Goal: Task Accomplishment & Management: Complete application form

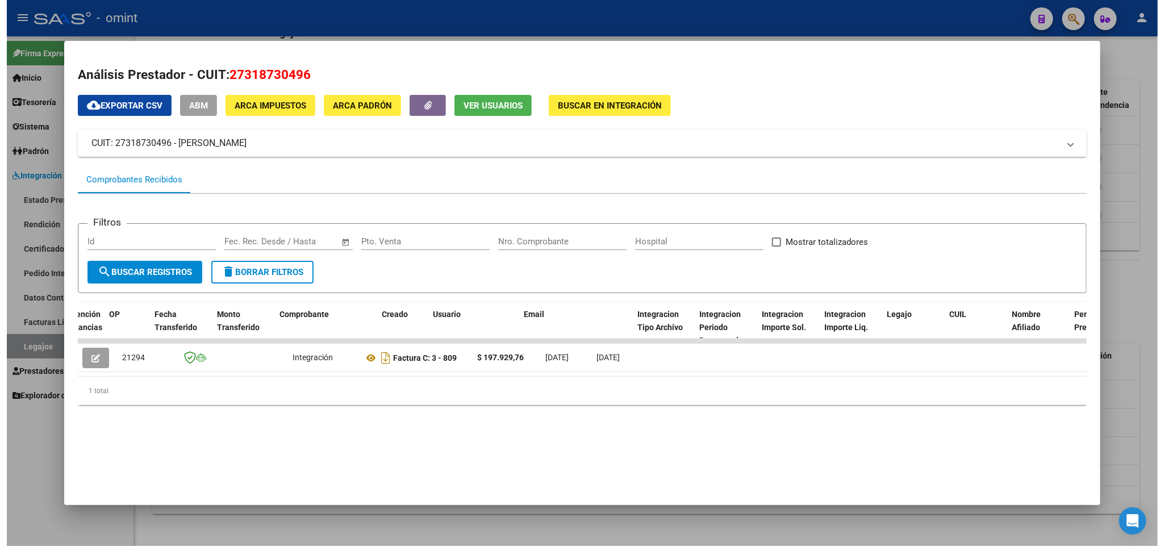
scroll to position [0, 996]
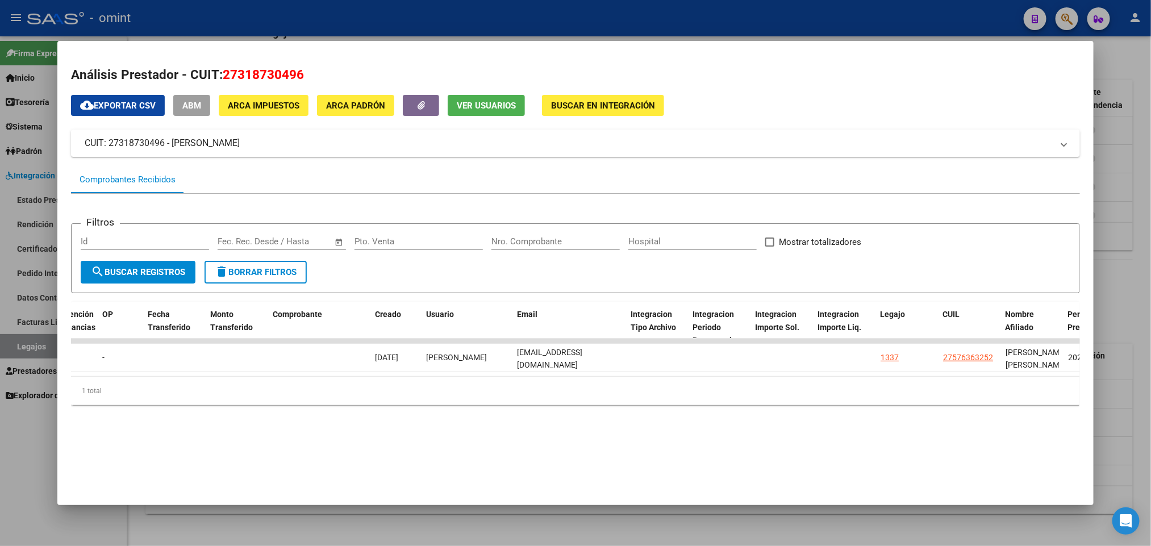
drag, startPoint x: 570, startPoint y: 24, endPoint x: 574, endPoint y: 32, distance: 9.2
click at [571, 24] on div at bounding box center [575, 273] width 1151 height 546
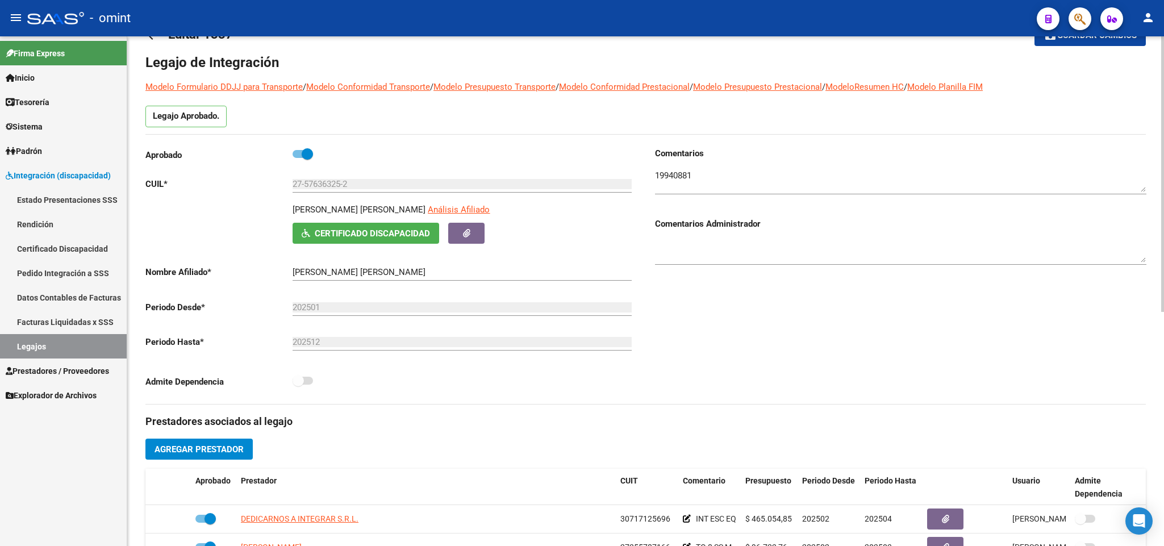
scroll to position [0, 0]
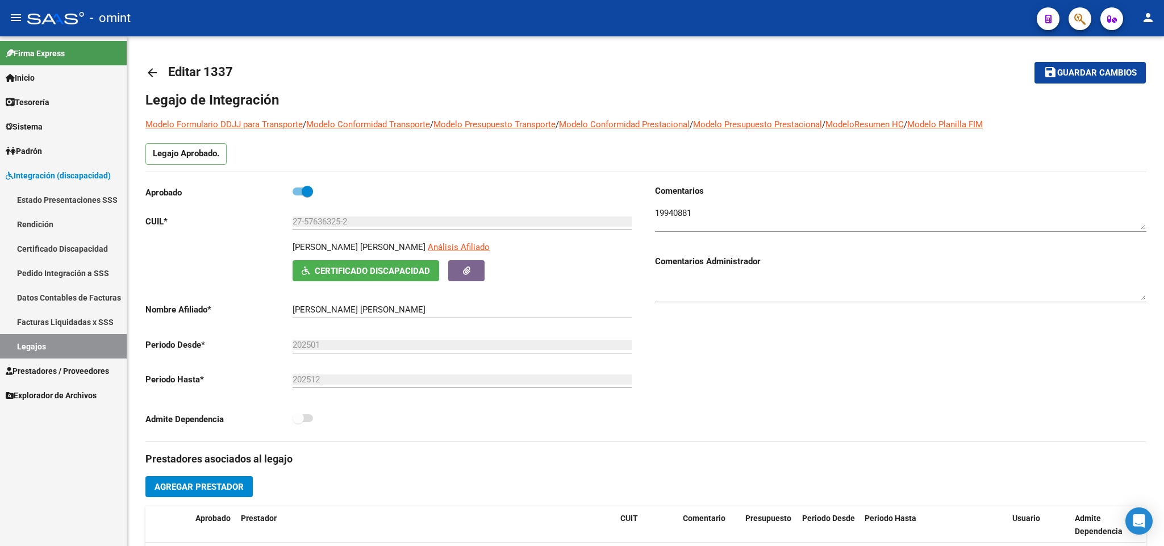
click at [44, 368] on span "Prestadores / Proveedores" at bounding box center [57, 371] width 103 height 12
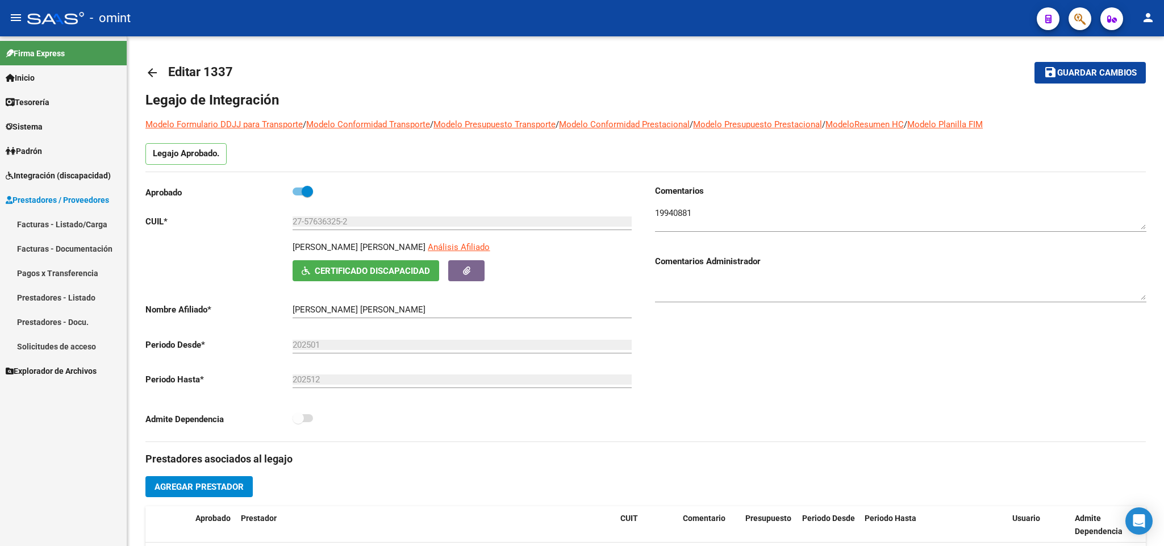
click at [64, 225] on link "Facturas - Listado/Carga" at bounding box center [63, 224] width 127 height 24
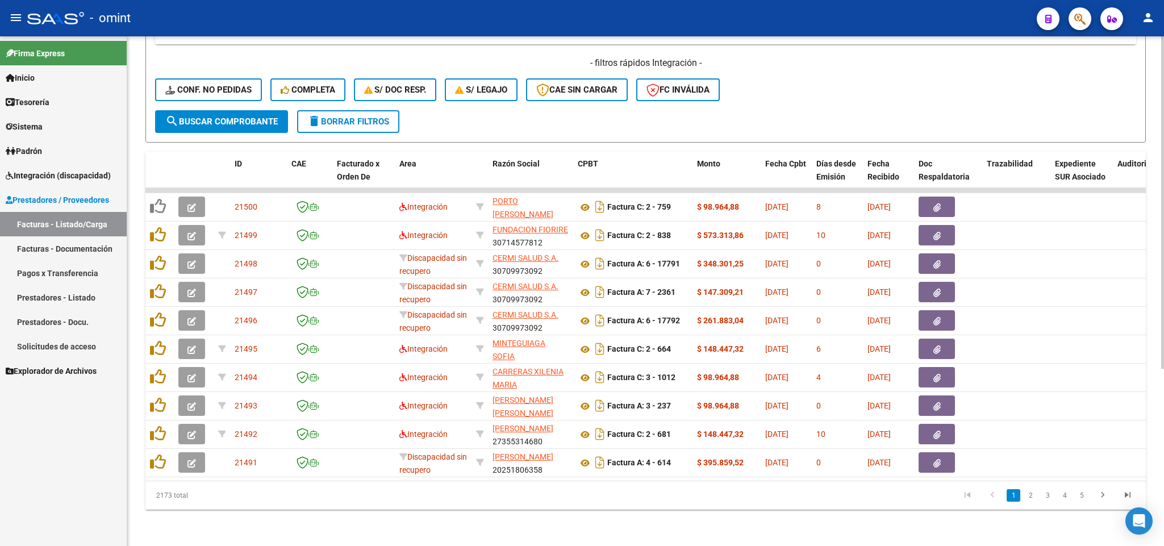
scroll to position [0, 7]
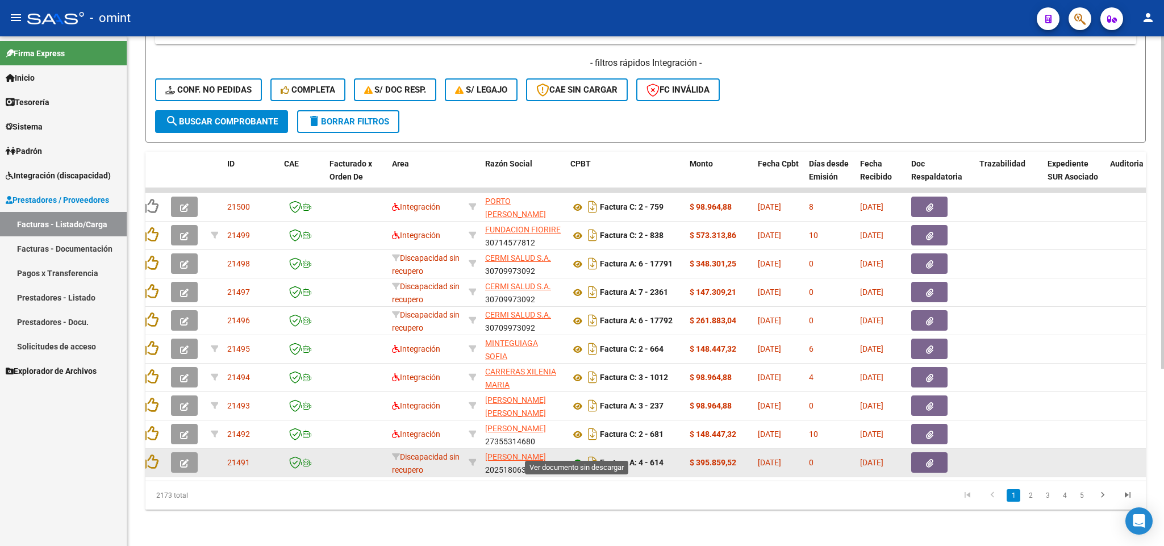
click at [578, 456] on icon at bounding box center [577, 463] width 15 height 14
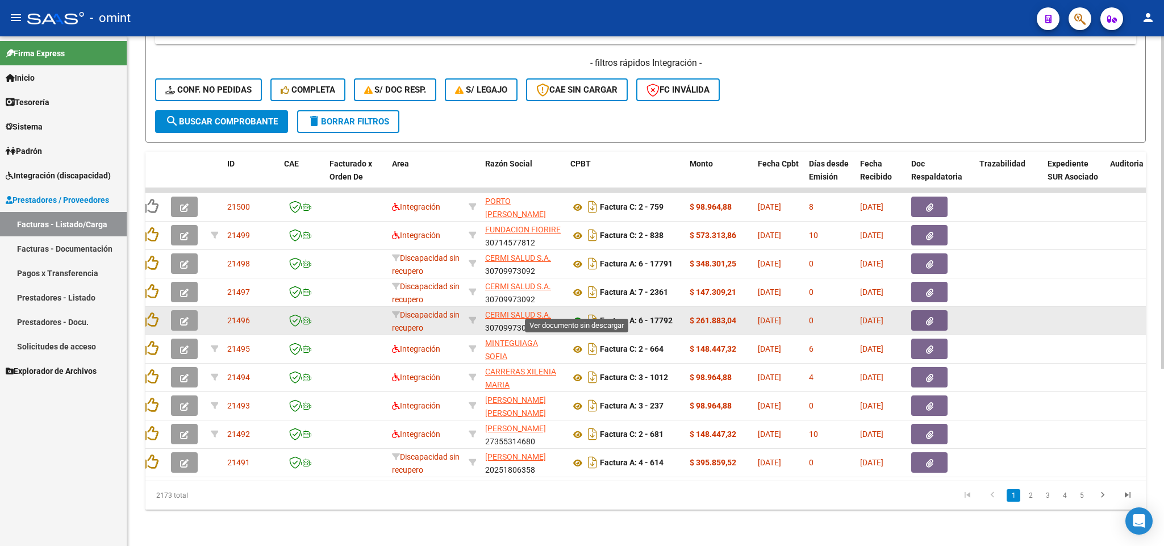
click at [578, 314] on icon at bounding box center [577, 321] width 15 height 14
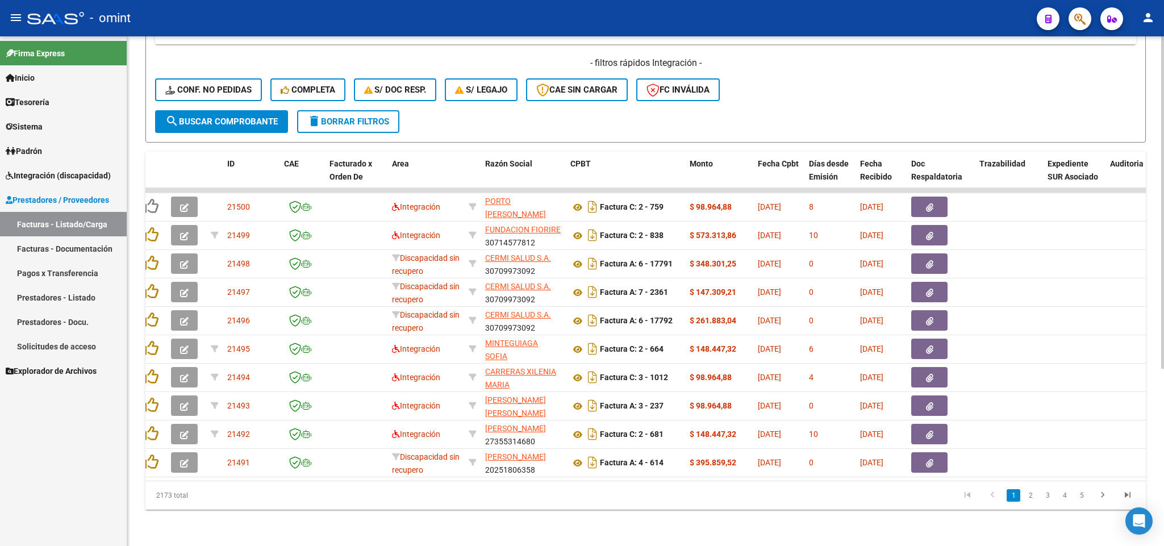
click at [1038, 499] on li "2" at bounding box center [1030, 495] width 17 height 19
click at [1034, 496] on link "2" at bounding box center [1030, 495] width 14 height 12
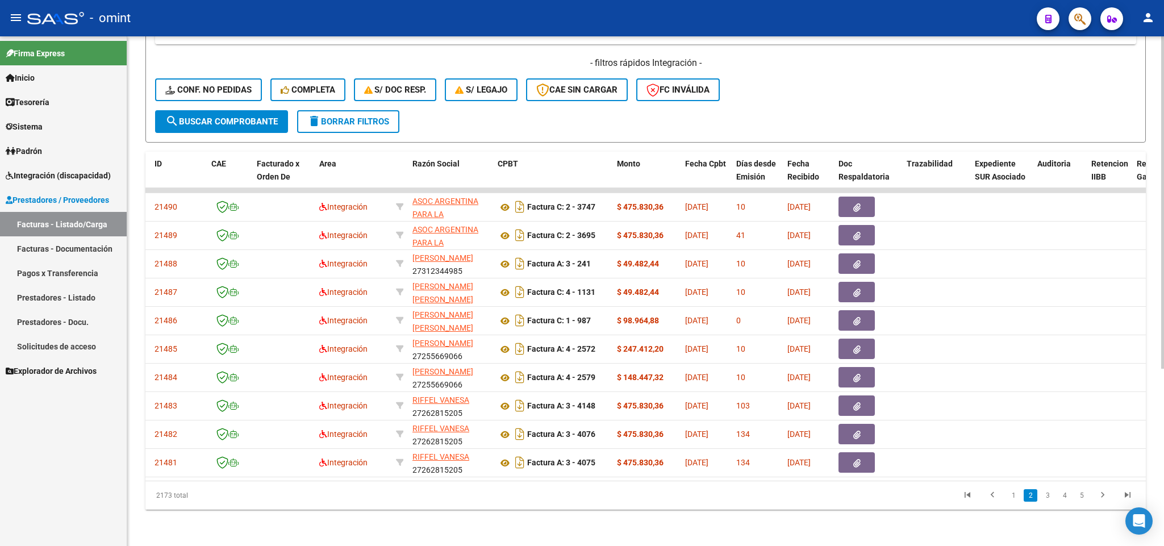
scroll to position [0, 87]
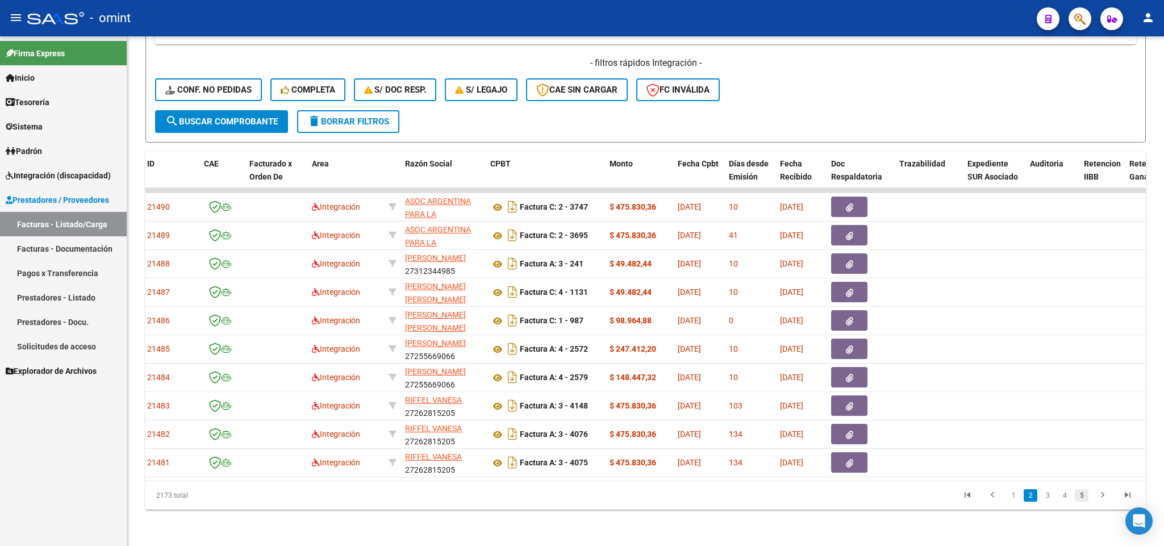
click at [1079, 498] on link "5" at bounding box center [1082, 495] width 14 height 12
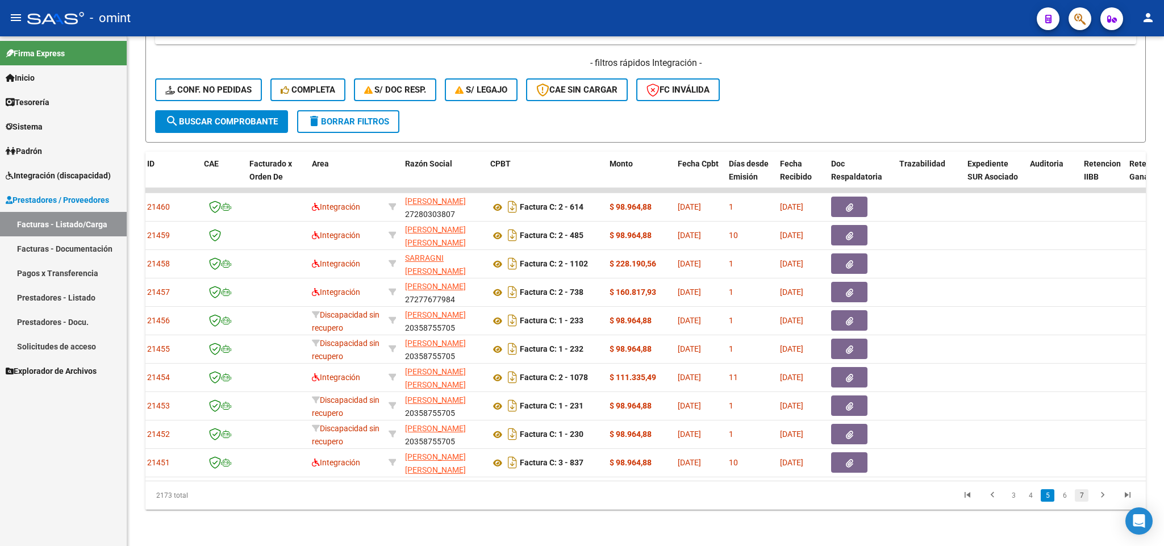
click at [1084, 496] on link "7" at bounding box center [1082, 495] width 14 height 12
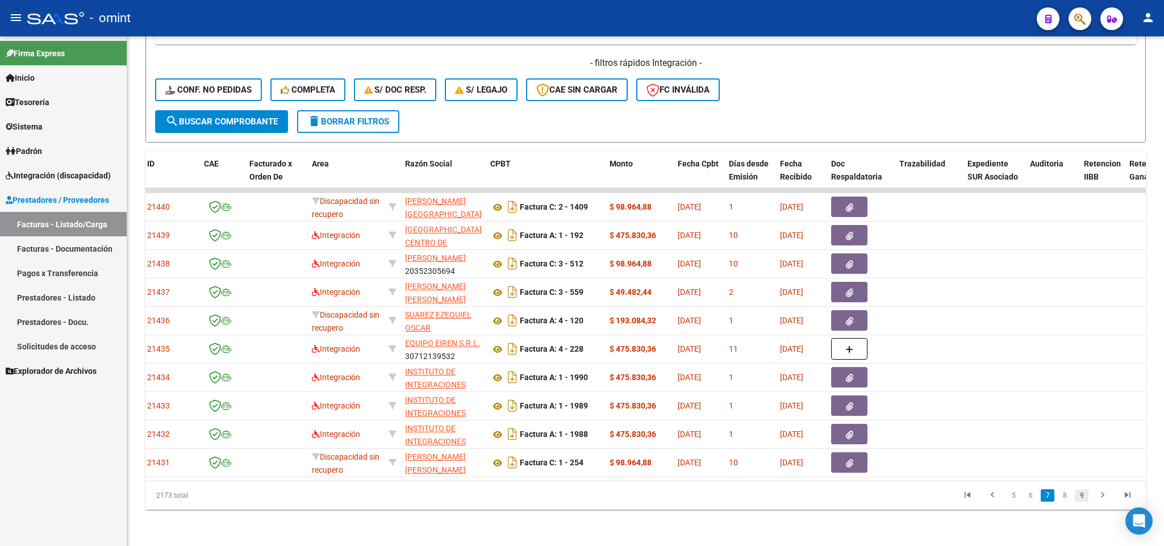
click at [1084, 496] on link "9" at bounding box center [1082, 495] width 14 height 12
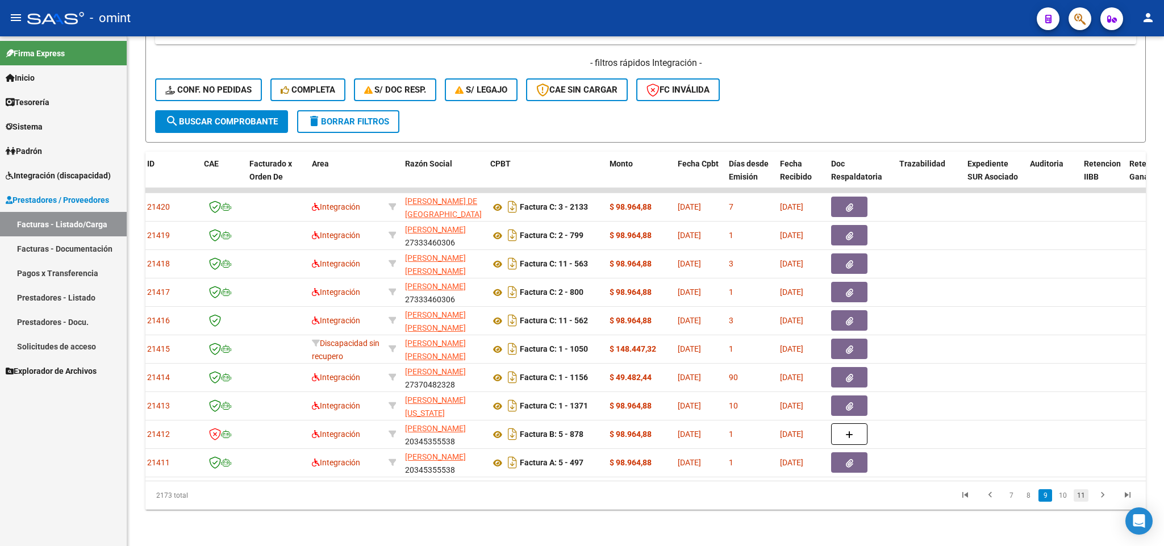
click at [1085, 496] on link "11" at bounding box center [1080, 495] width 15 height 12
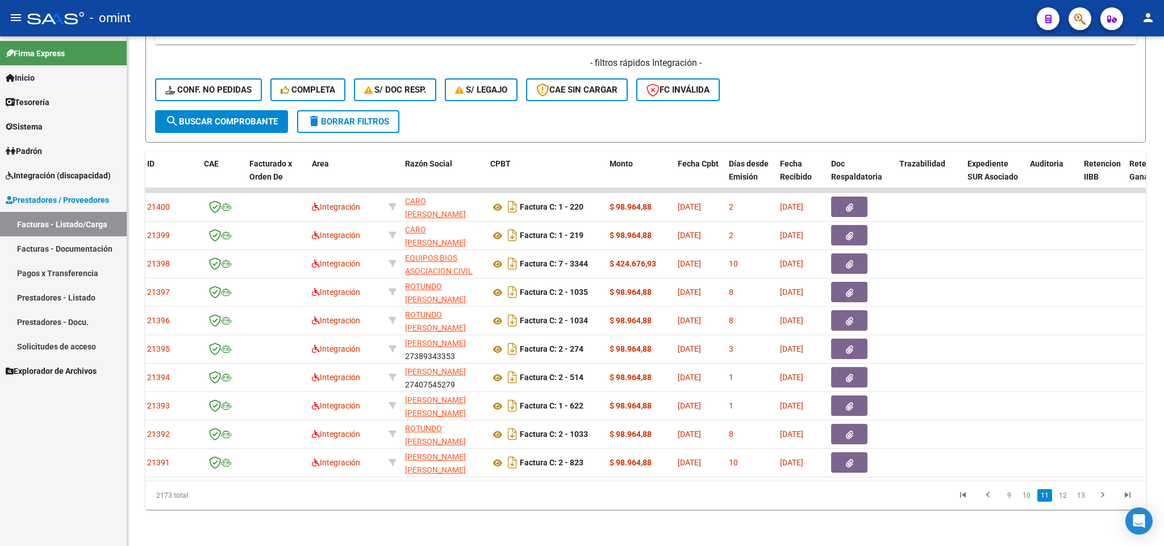
click at [1083, 498] on link "13" at bounding box center [1080, 495] width 15 height 12
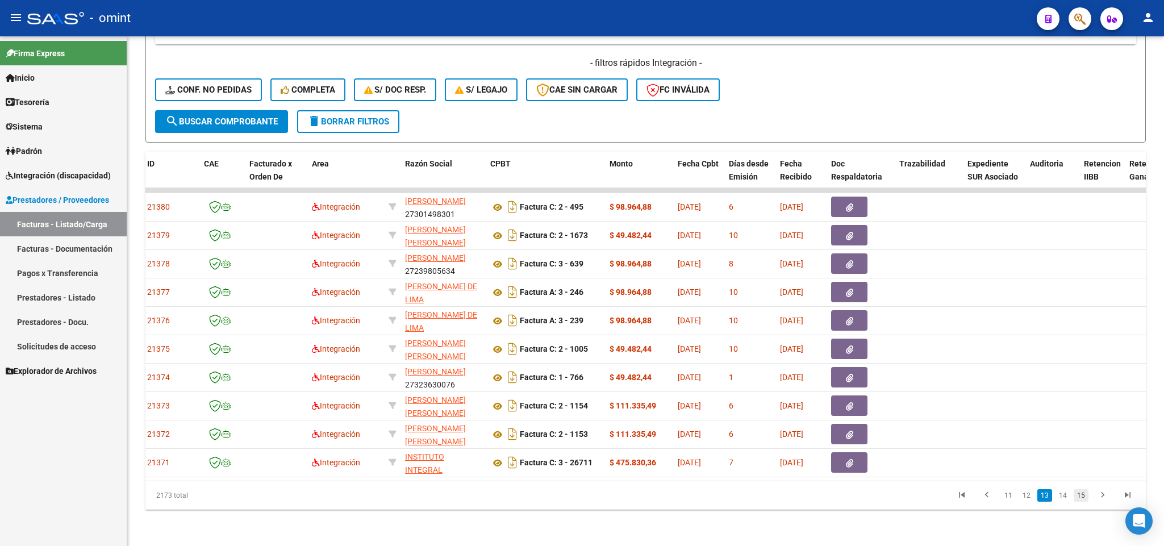
click at [1083, 496] on link "15" at bounding box center [1080, 495] width 15 height 12
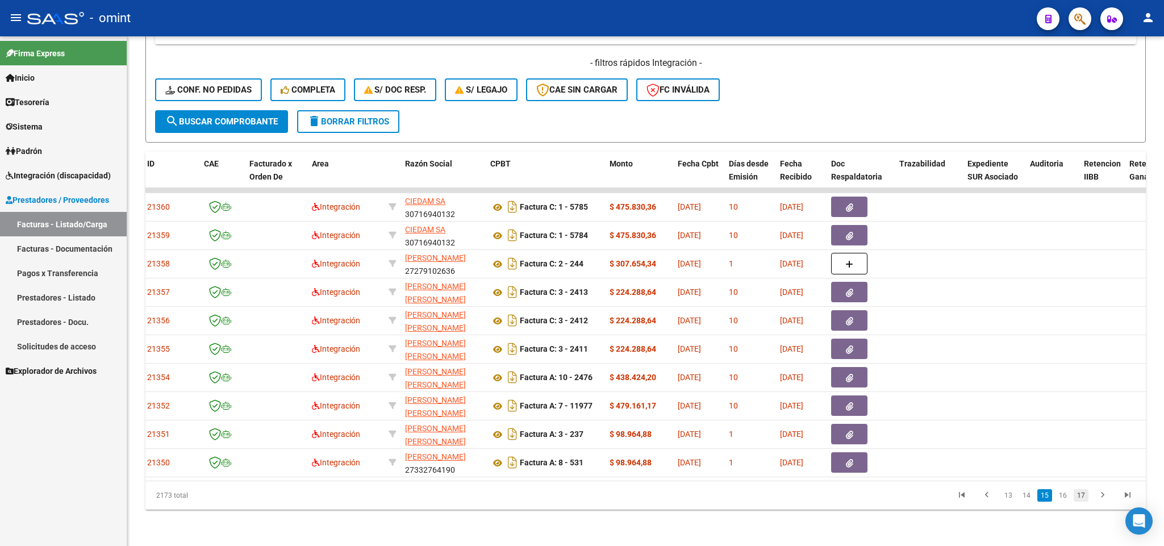
click at [1081, 496] on link "17" at bounding box center [1080, 495] width 15 height 12
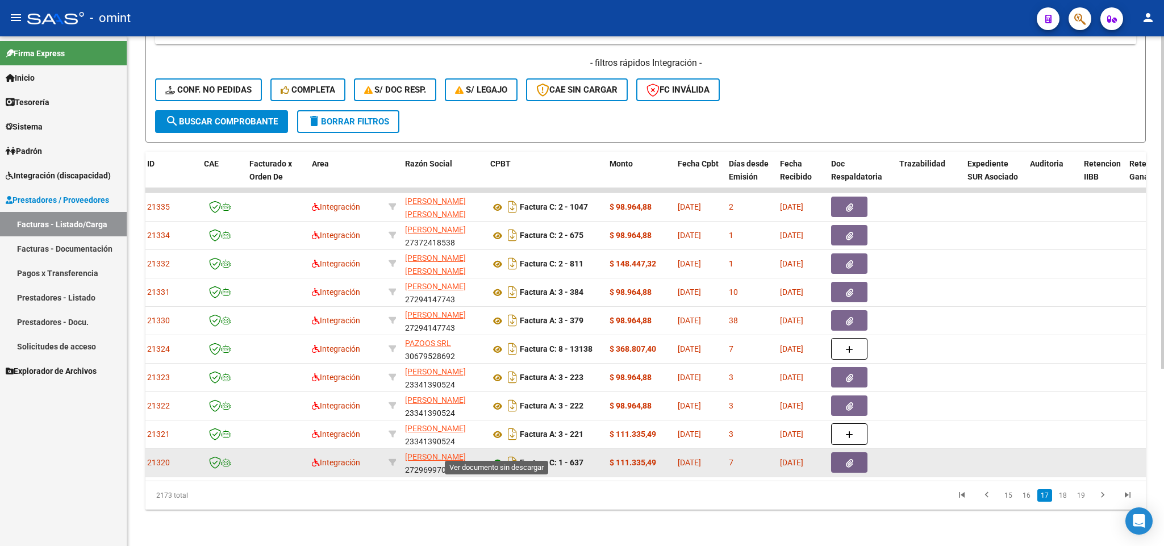
click at [493, 456] on icon at bounding box center [497, 463] width 15 height 14
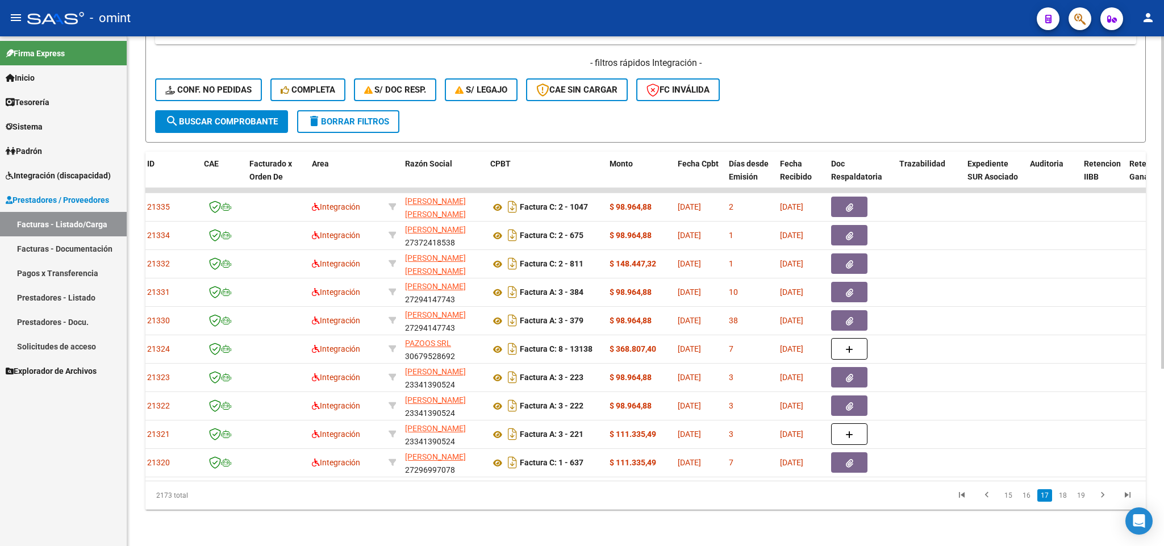
drag, startPoint x: 491, startPoint y: 467, endPoint x: 593, endPoint y: 473, distance: 102.4
click at [593, 473] on datatable-body "21335 Integración [PERSON_NAME] [PERSON_NAME][DATE] 27362328794 Factura C: 2 - …" at bounding box center [645, 334] width 1000 height 293
click at [1084, 494] on link "19" at bounding box center [1080, 495] width 15 height 12
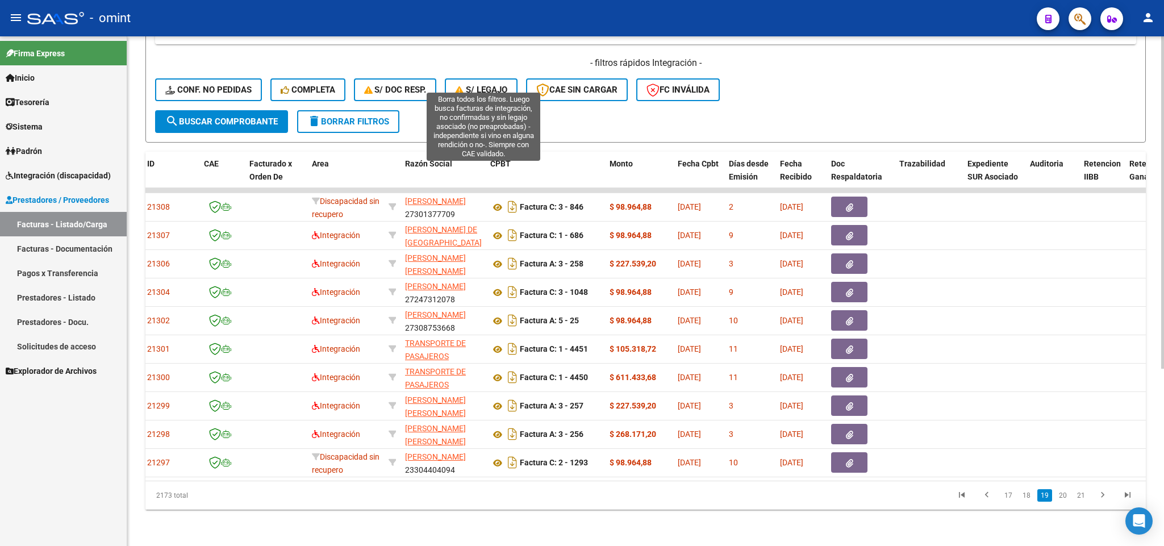
click at [491, 85] on span "S/ legajo" at bounding box center [481, 90] width 52 height 10
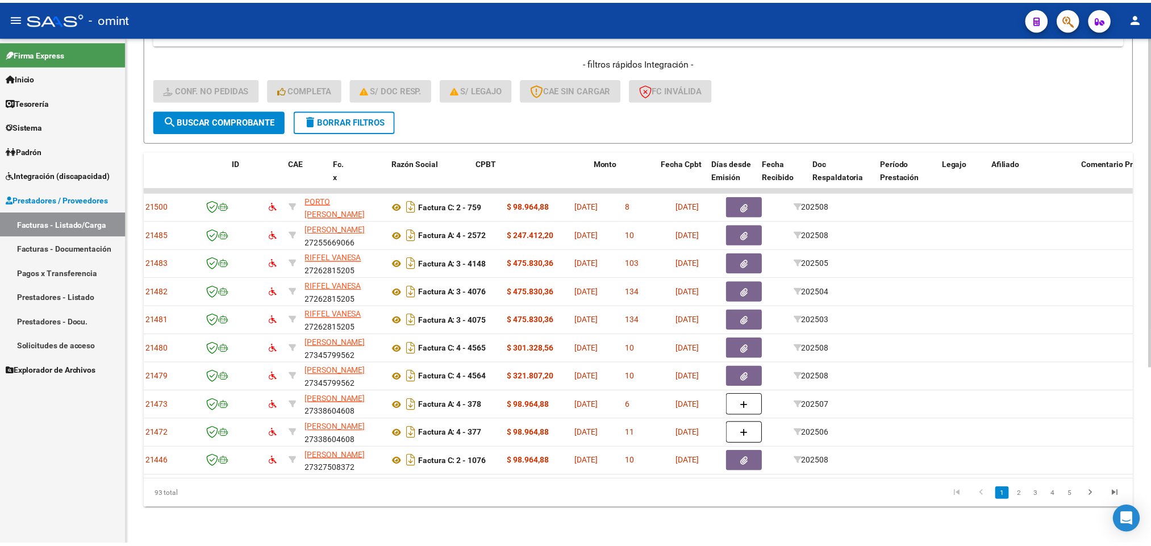
scroll to position [0, 0]
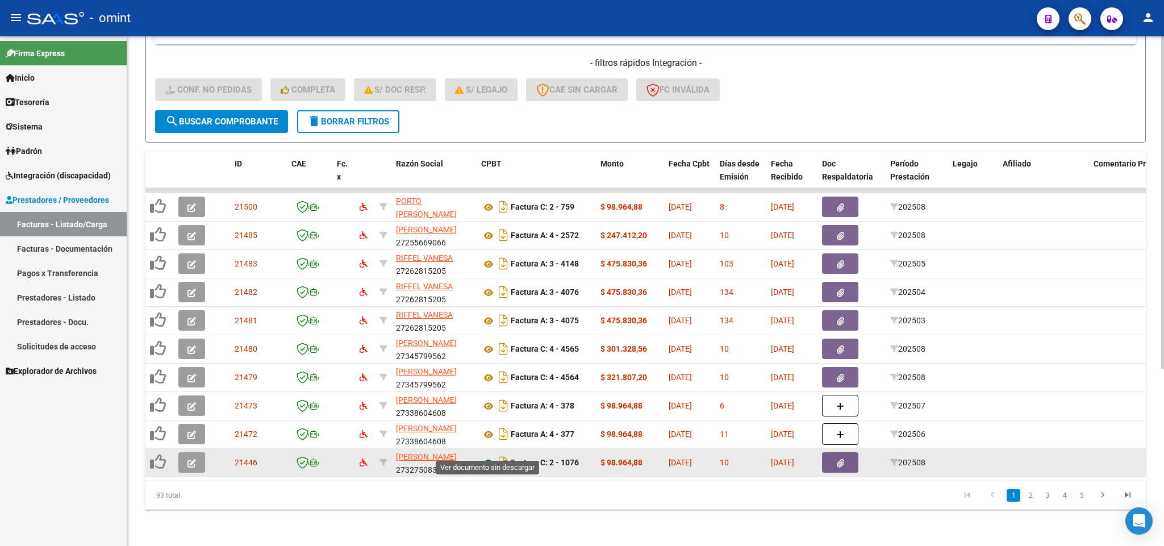
click at [484, 456] on icon at bounding box center [488, 463] width 15 height 14
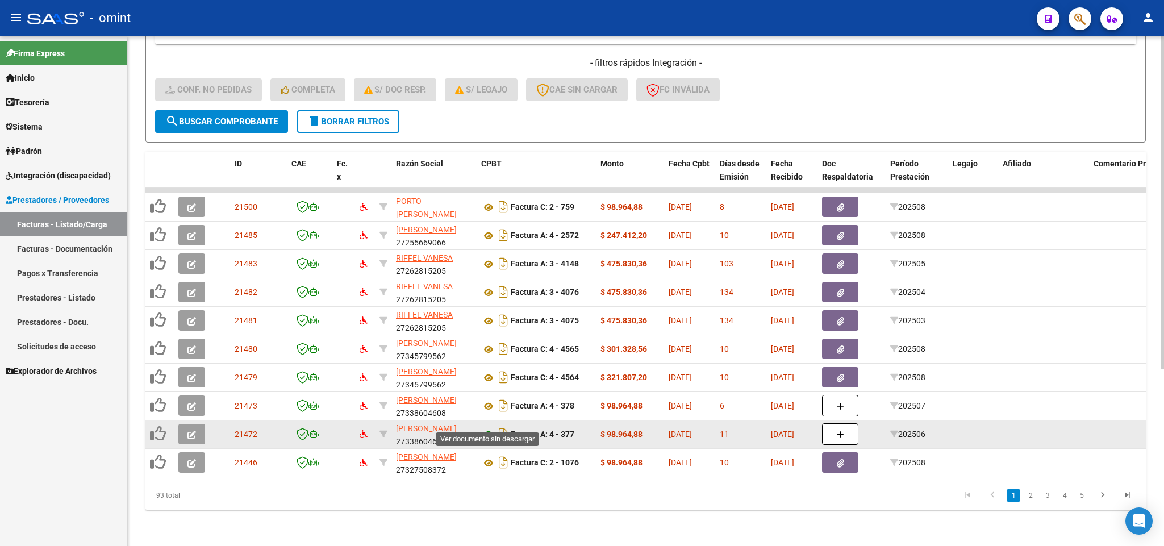
click at [484, 428] on icon at bounding box center [488, 435] width 15 height 14
click at [195, 431] on icon "button" at bounding box center [191, 435] width 9 height 9
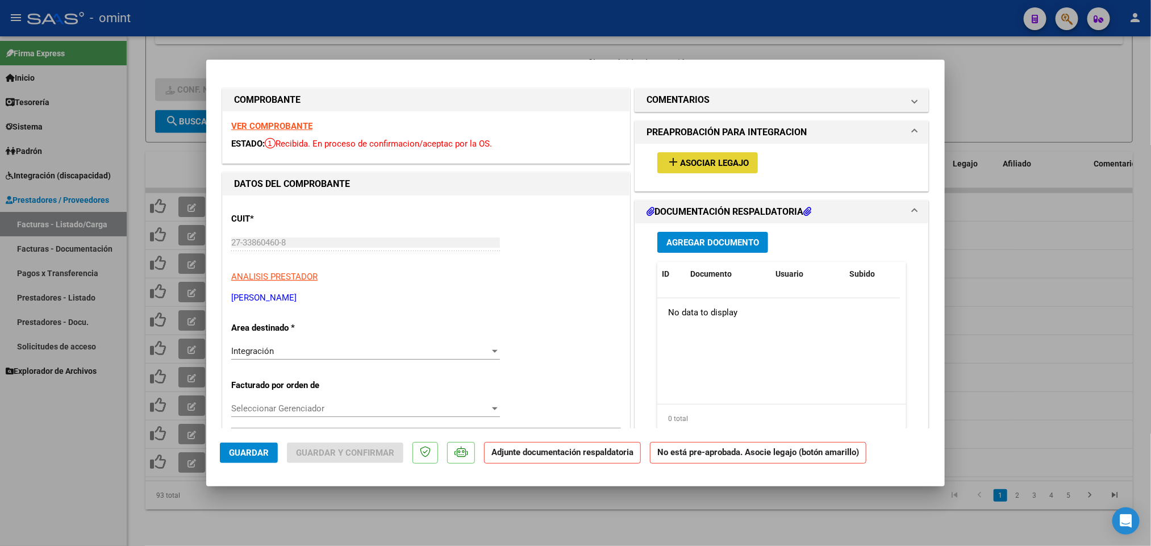
click at [723, 160] on span "Asociar Legajo" at bounding box center [714, 163] width 69 height 10
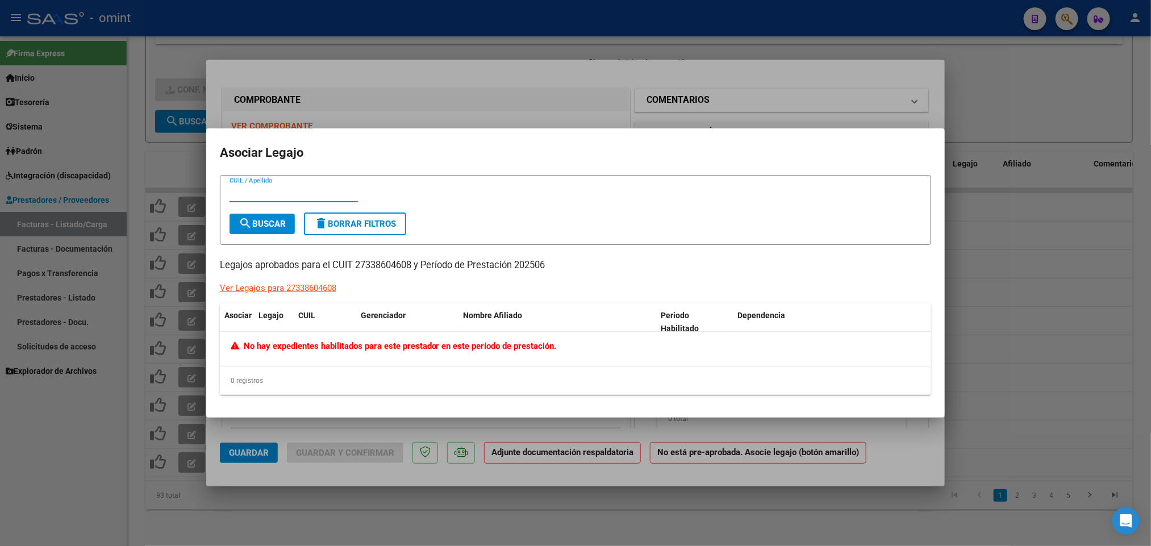
drag, startPoint x: 774, startPoint y: 114, endPoint x: 813, endPoint y: 108, distance: 40.2
click at [774, 114] on div at bounding box center [575, 273] width 1151 height 546
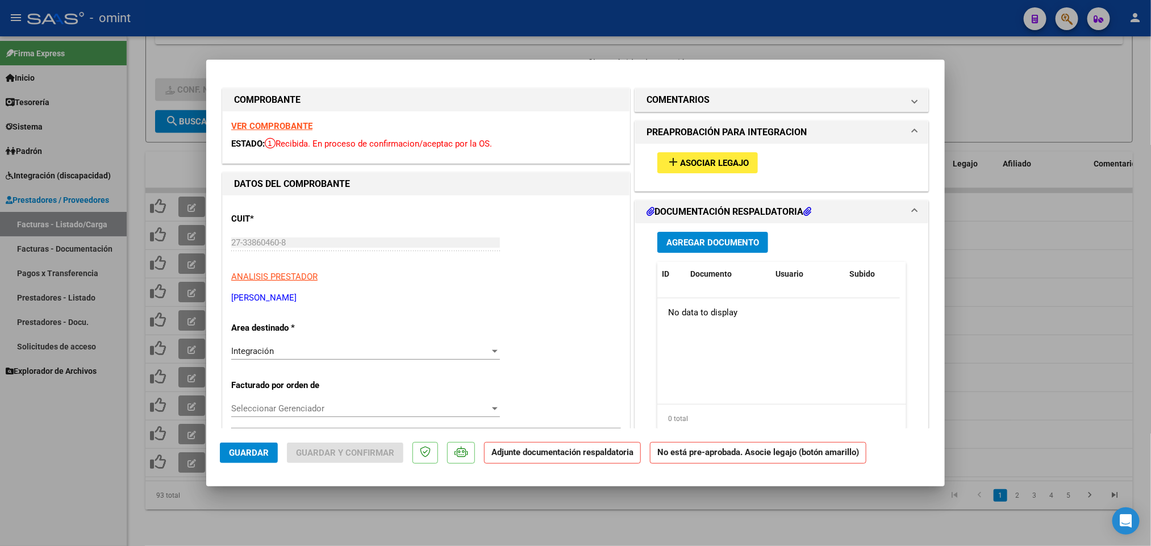
drag, startPoint x: 992, startPoint y: 220, endPoint x: 866, endPoint y: 295, distance: 147.5
click at [992, 222] on div at bounding box center [575, 273] width 1151 height 546
type input "$ 0,00"
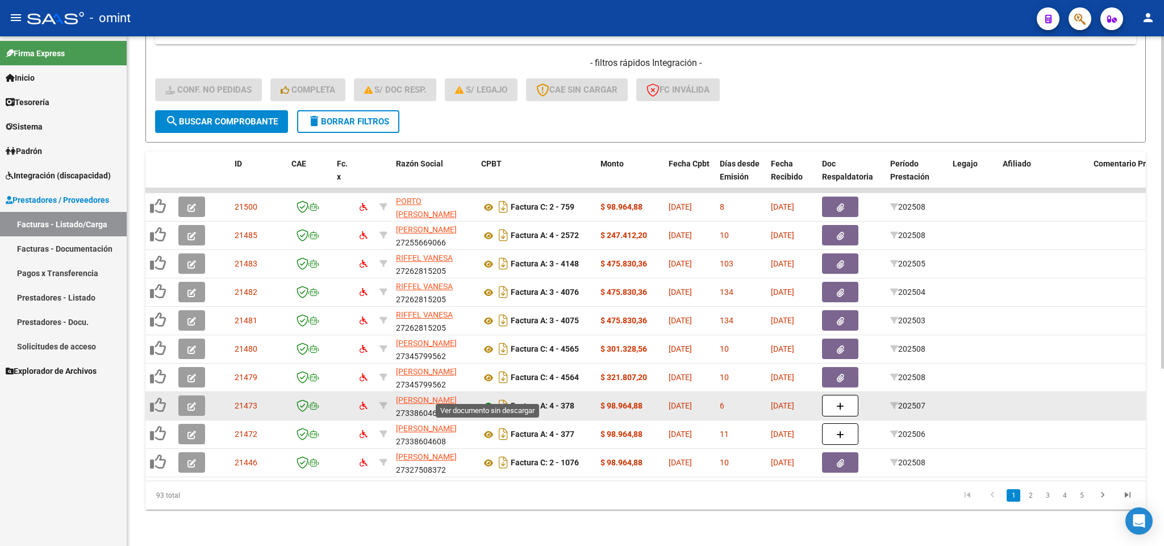
click at [491, 399] on icon at bounding box center [488, 406] width 15 height 14
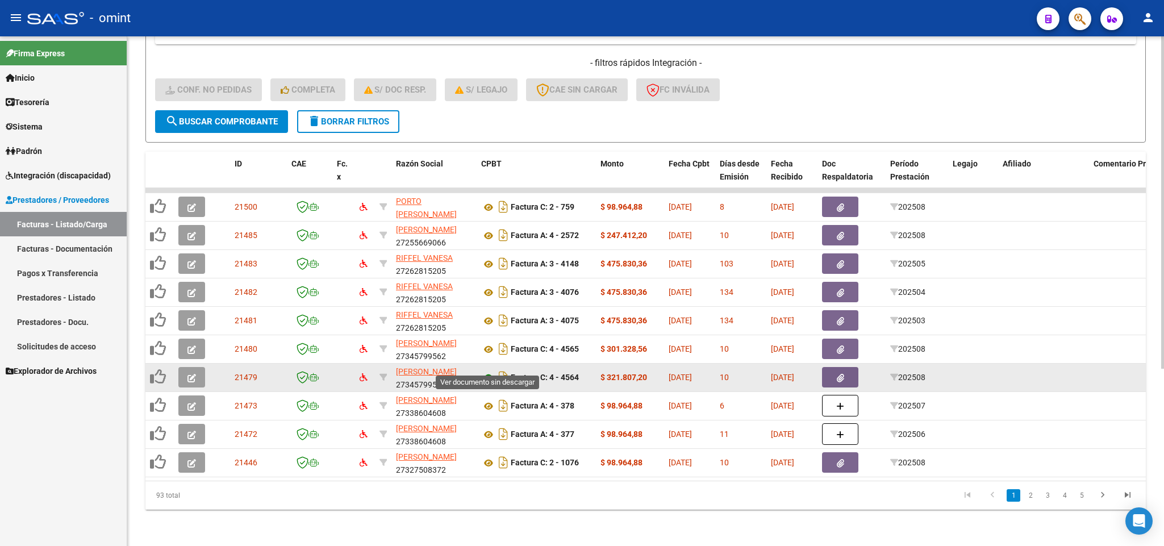
click at [488, 371] on icon at bounding box center [488, 378] width 15 height 14
click at [193, 374] on icon "button" at bounding box center [191, 378] width 9 height 9
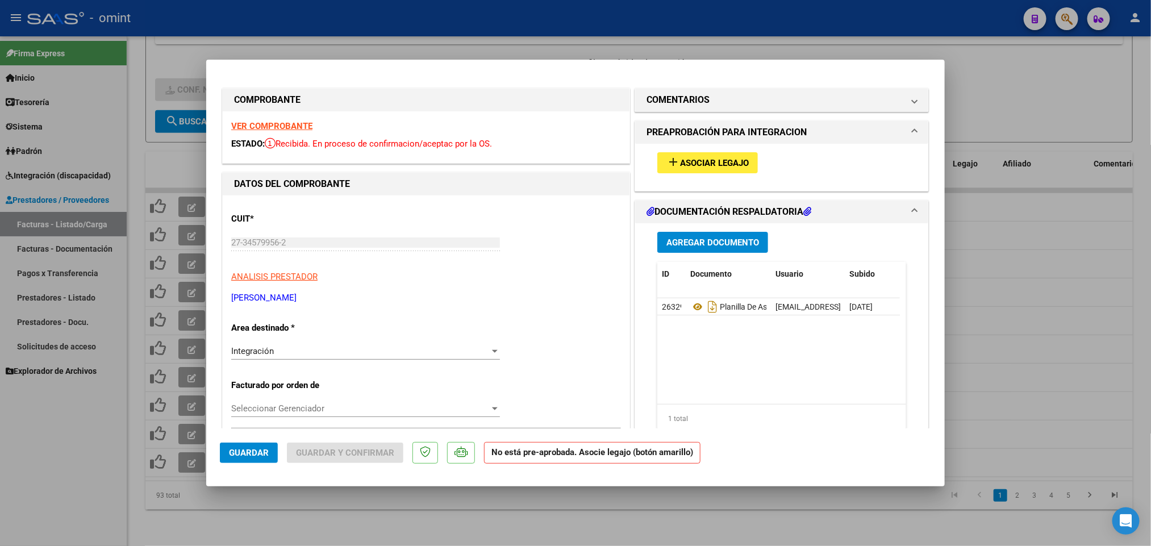
click at [721, 158] on span "Asociar Legajo" at bounding box center [714, 163] width 69 height 10
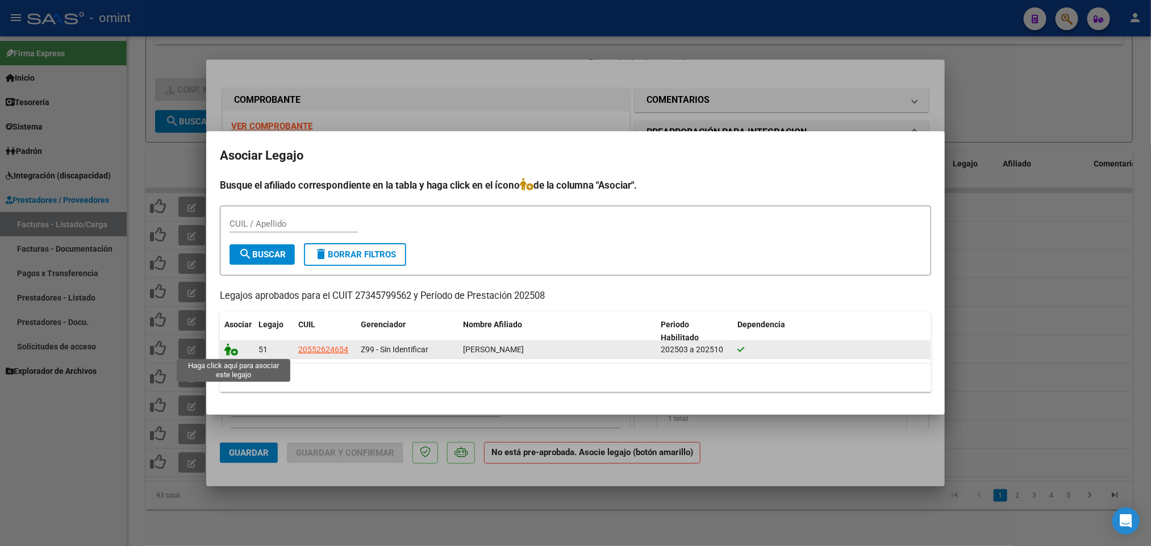
click at [228, 353] on icon at bounding box center [231, 349] width 14 height 12
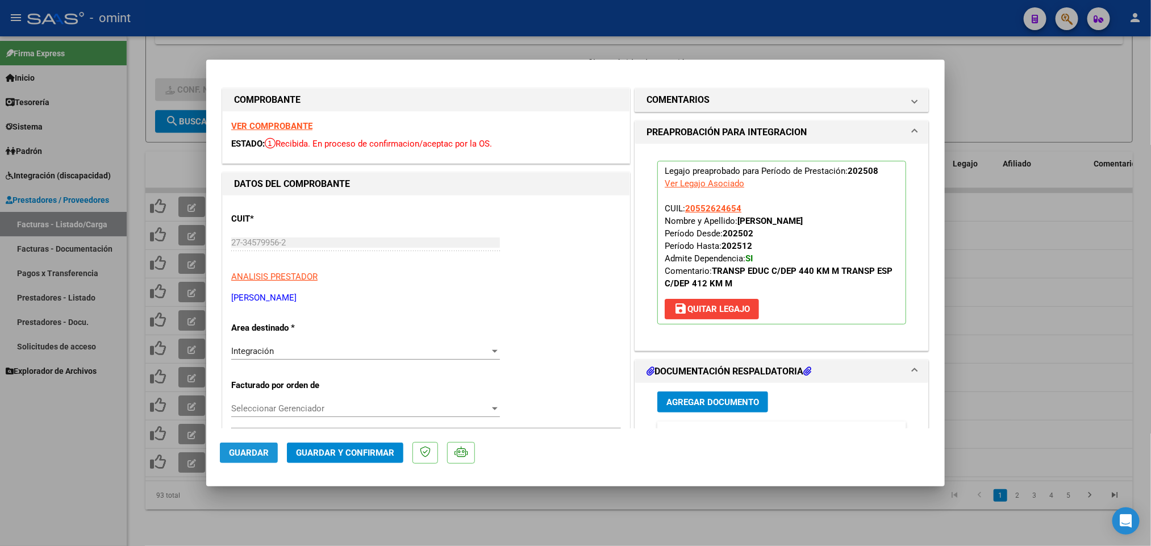
click at [256, 448] on span "Guardar" at bounding box center [249, 453] width 40 height 10
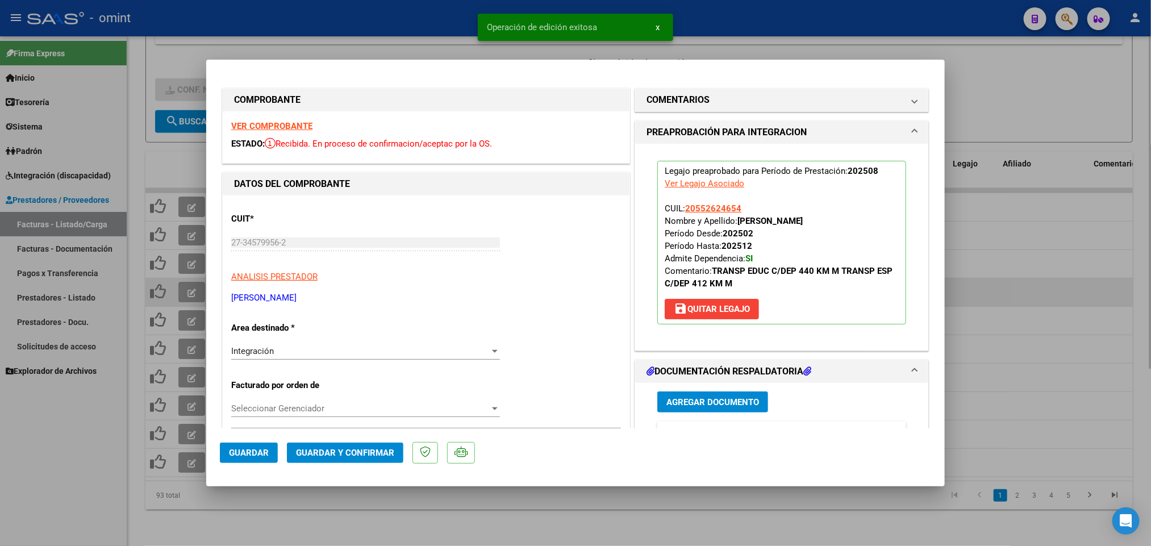
click at [998, 290] on div at bounding box center [575, 273] width 1151 height 546
type input "$ 0,00"
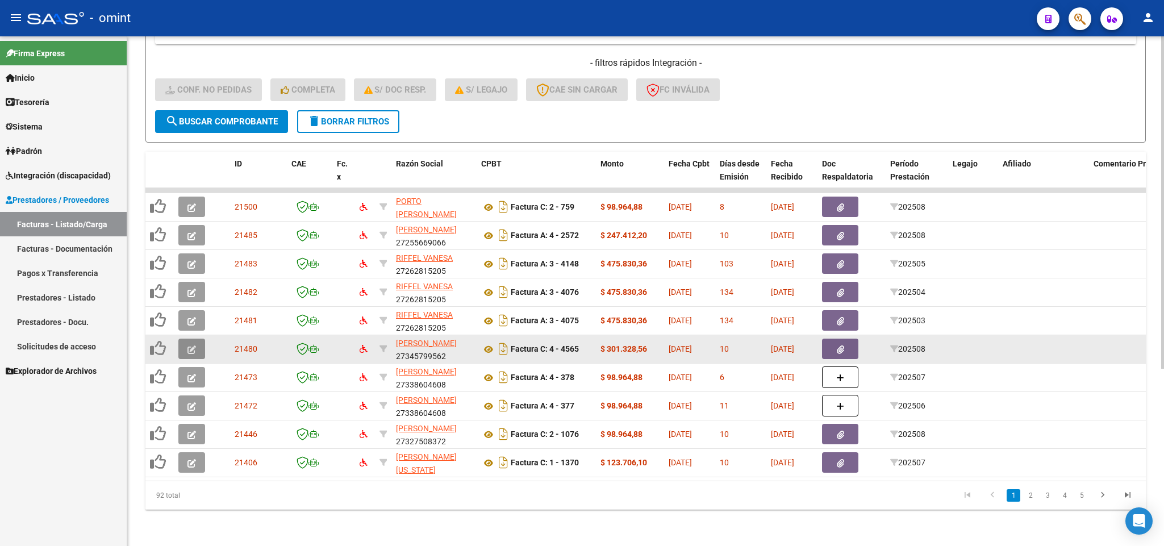
click at [193, 345] on icon "button" at bounding box center [191, 349] width 9 height 9
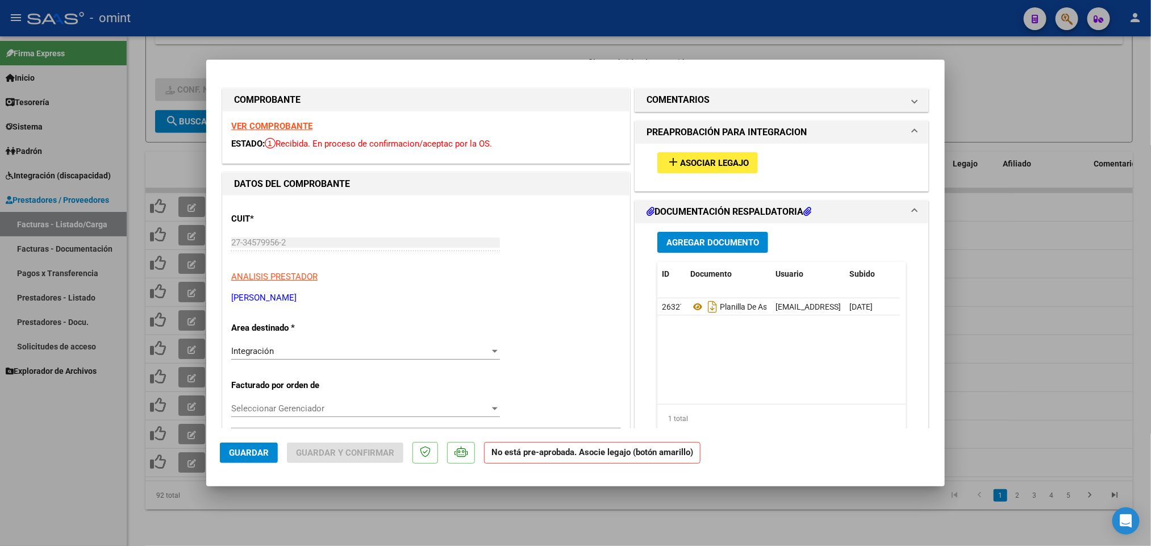
click at [720, 167] on span "Asociar Legajo" at bounding box center [714, 163] width 69 height 10
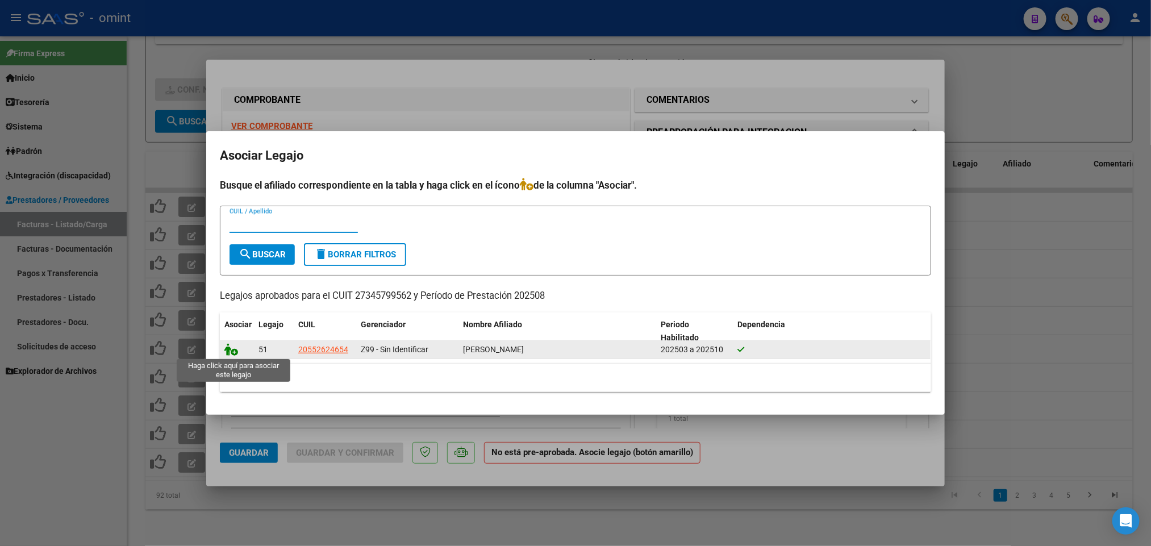
click at [232, 348] on icon at bounding box center [231, 349] width 14 height 12
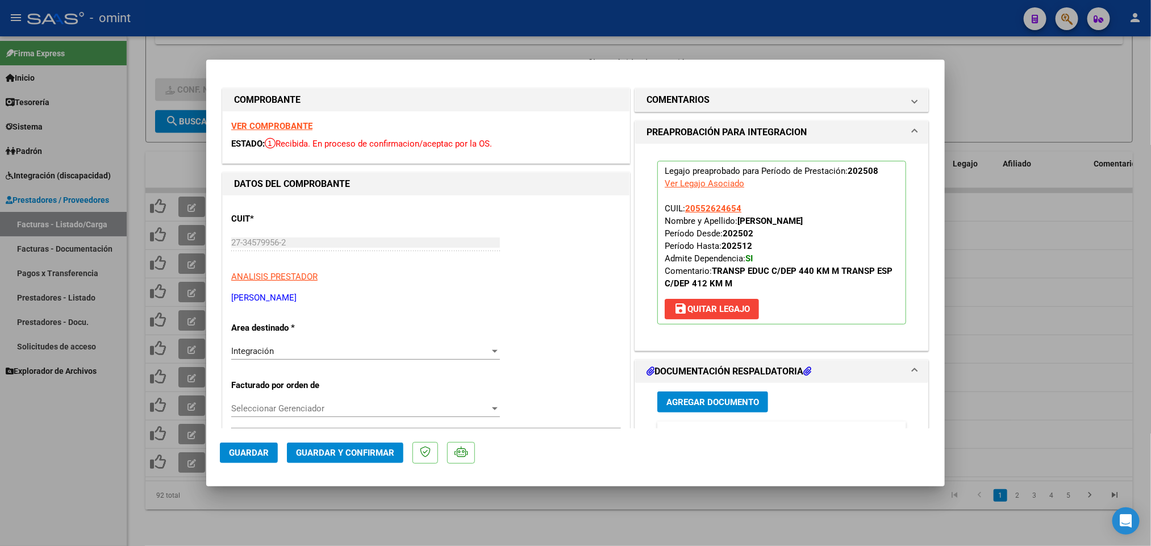
click at [253, 448] on span "Guardar" at bounding box center [249, 453] width 40 height 10
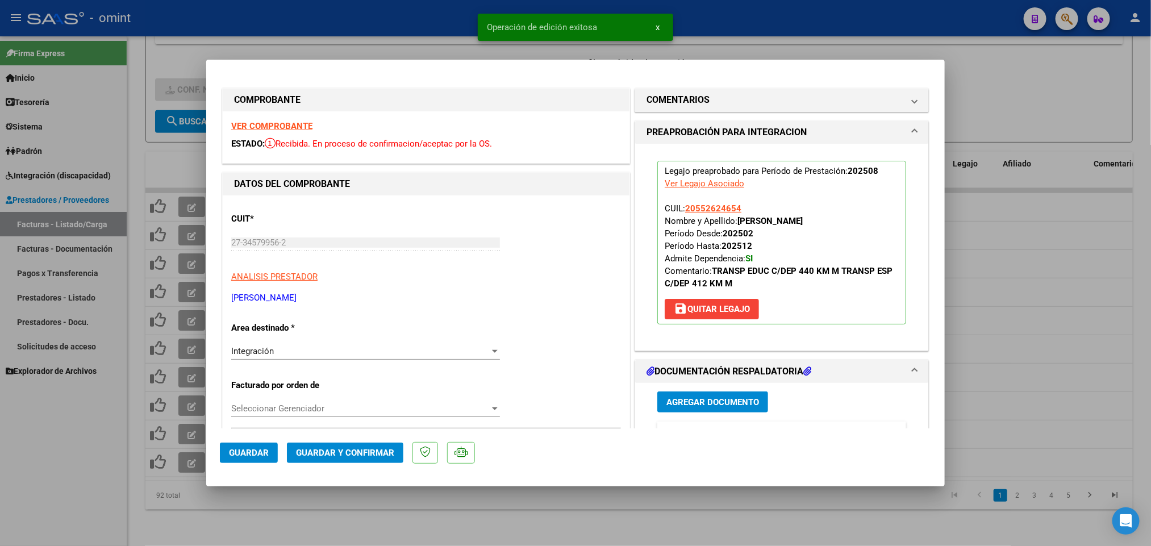
click at [745, 46] on div at bounding box center [575, 273] width 1151 height 546
type input "$ 0,00"
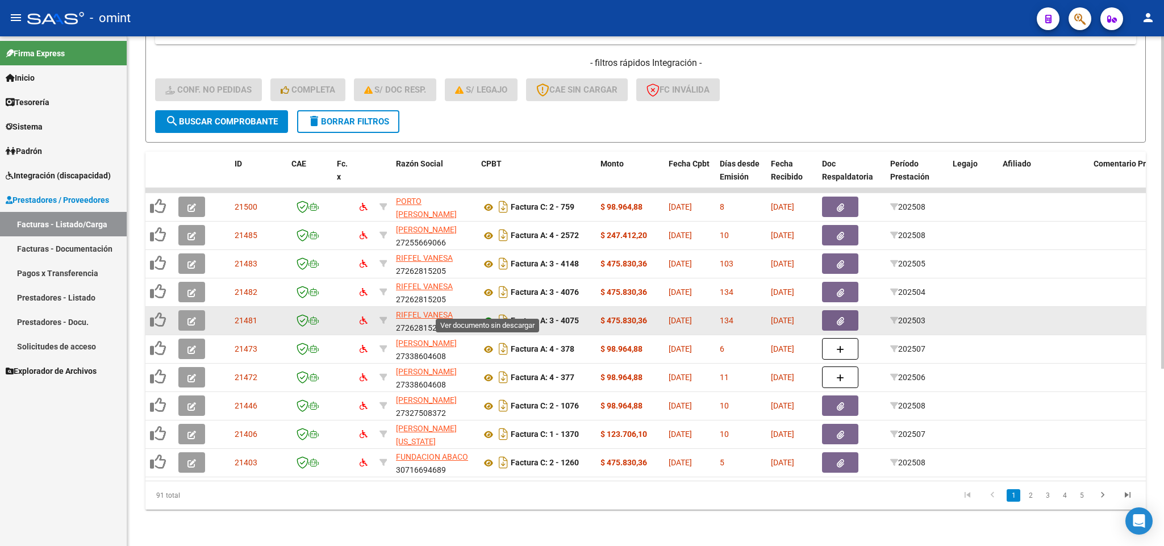
click at [487, 314] on icon at bounding box center [488, 321] width 15 height 14
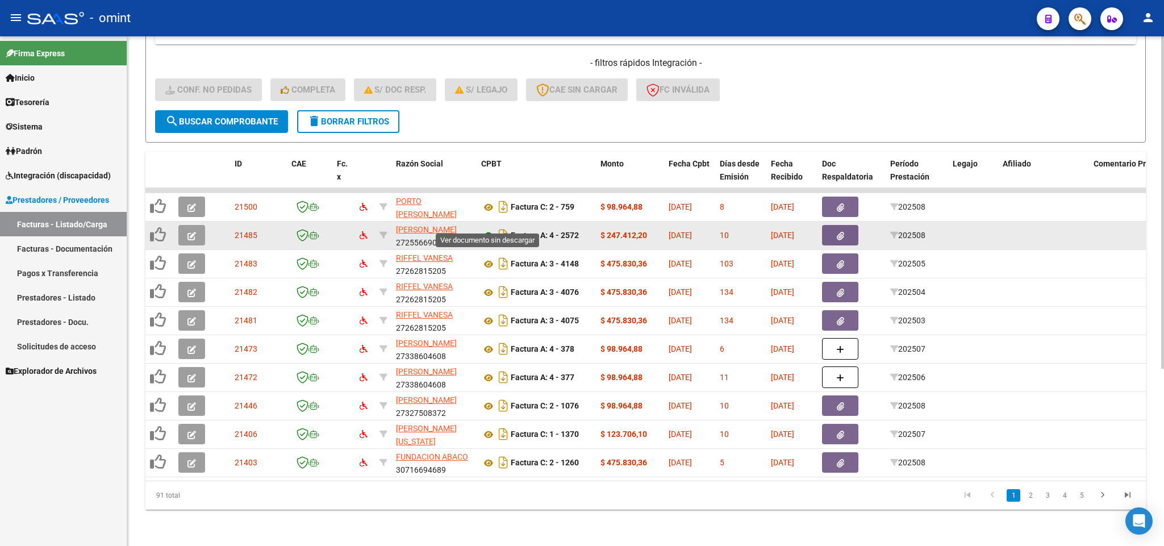
click at [484, 229] on icon at bounding box center [488, 236] width 15 height 14
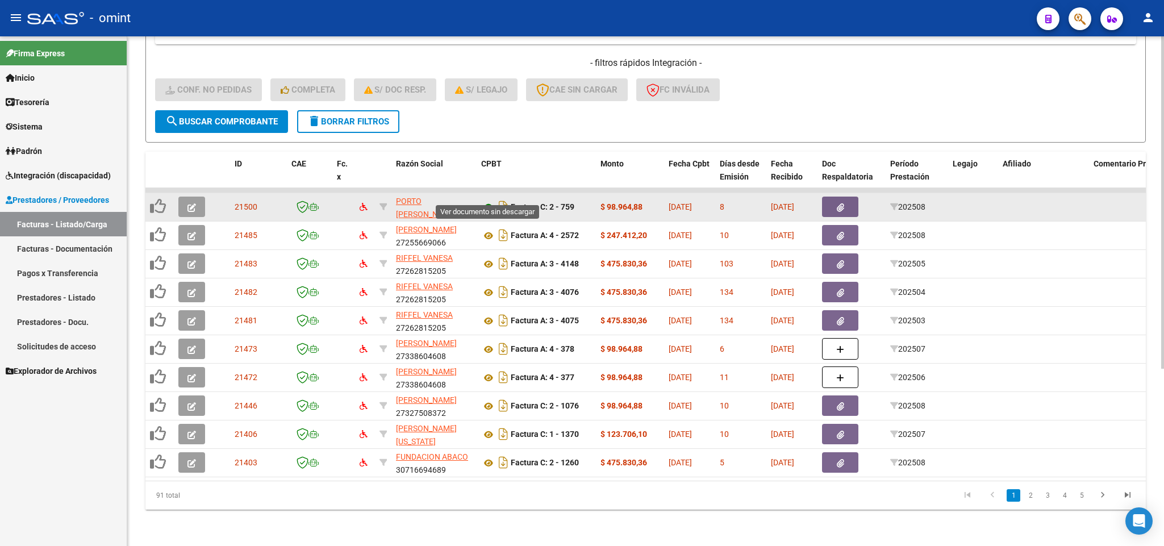
click at [488, 200] on icon at bounding box center [488, 207] width 15 height 14
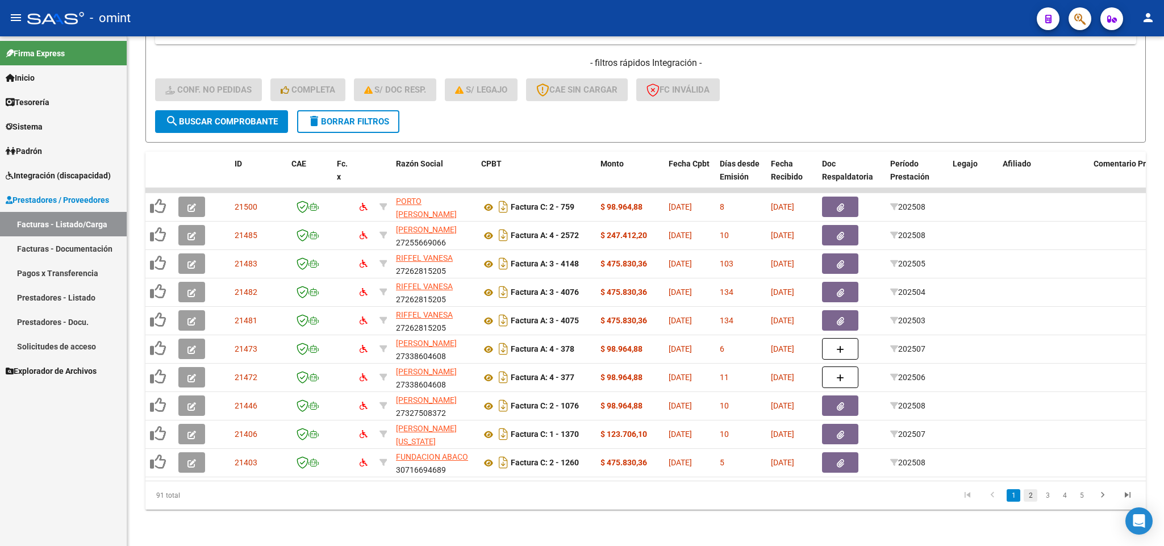
click at [1029, 494] on link "2" at bounding box center [1030, 495] width 14 height 12
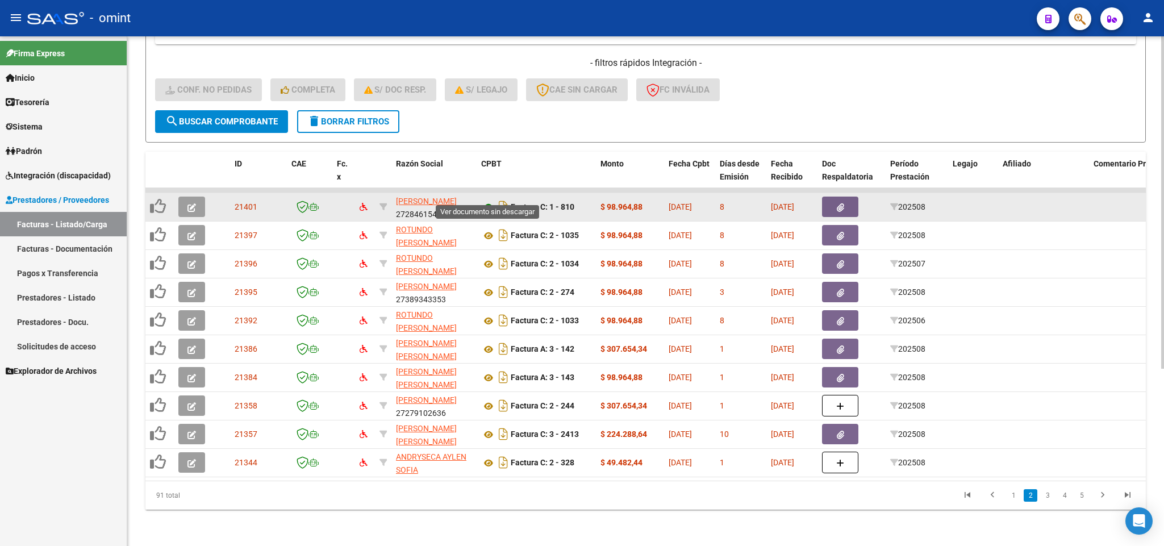
click at [489, 200] on icon at bounding box center [488, 207] width 15 height 14
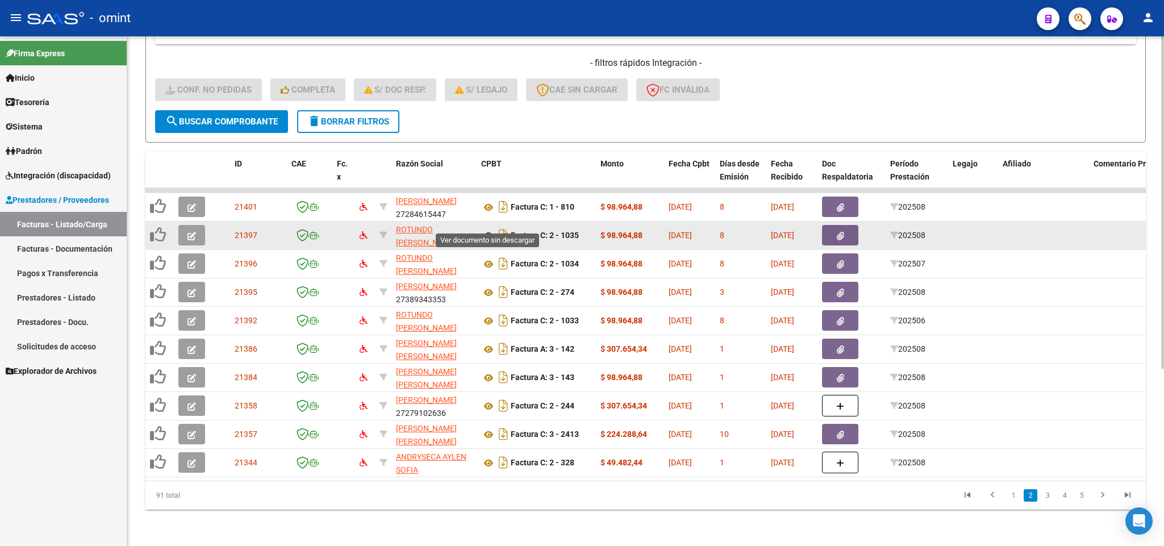
click at [489, 229] on icon at bounding box center [488, 236] width 15 height 14
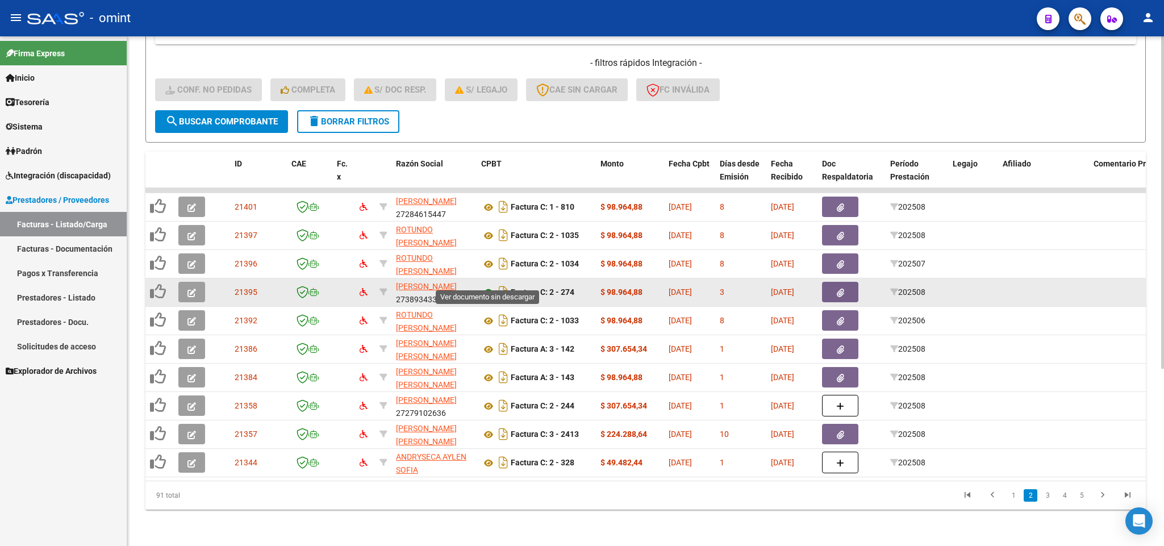
click at [491, 286] on icon at bounding box center [488, 293] width 15 height 14
click at [187, 289] on icon "button" at bounding box center [191, 293] width 9 height 9
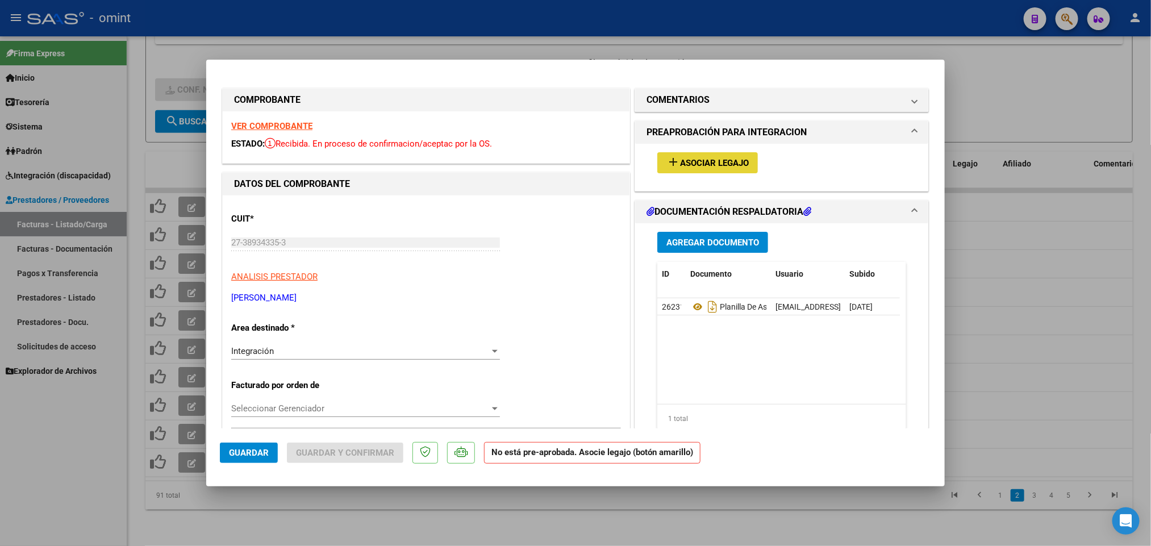
click at [719, 161] on span "Asociar Legajo" at bounding box center [714, 163] width 69 height 10
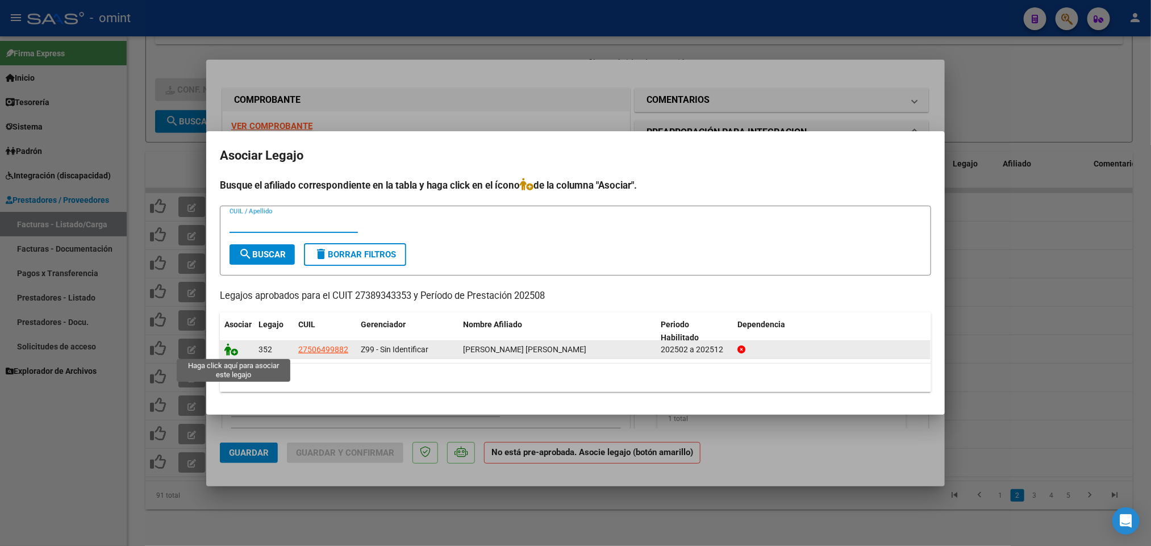
click at [230, 352] on icon at bounding box center [231, 349] width 14 height 12
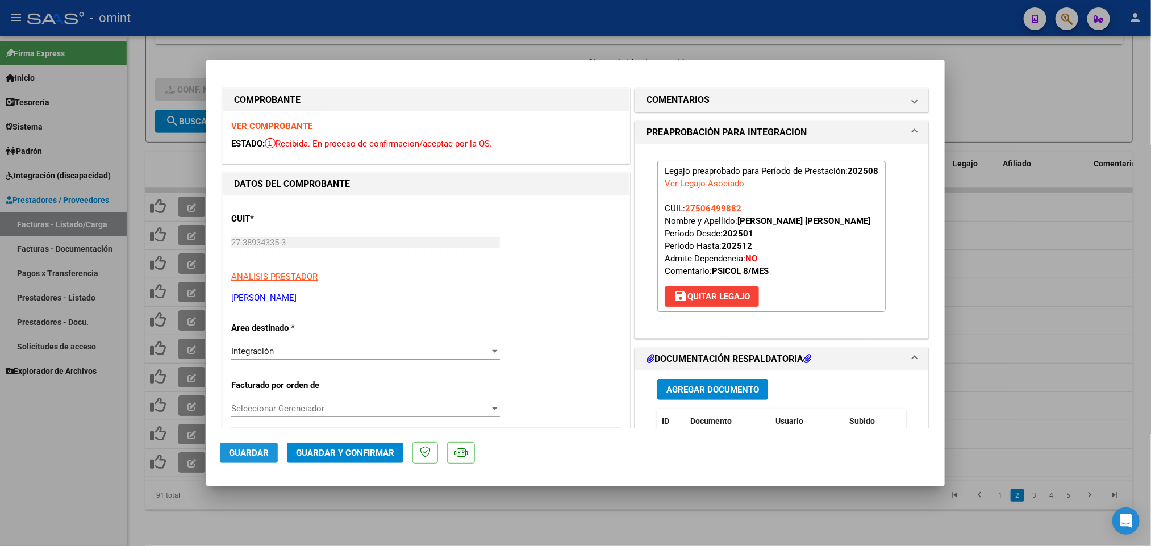
click at [243, 450] on span "Guardar" at bounding box center [249, 453] width 40 height 10
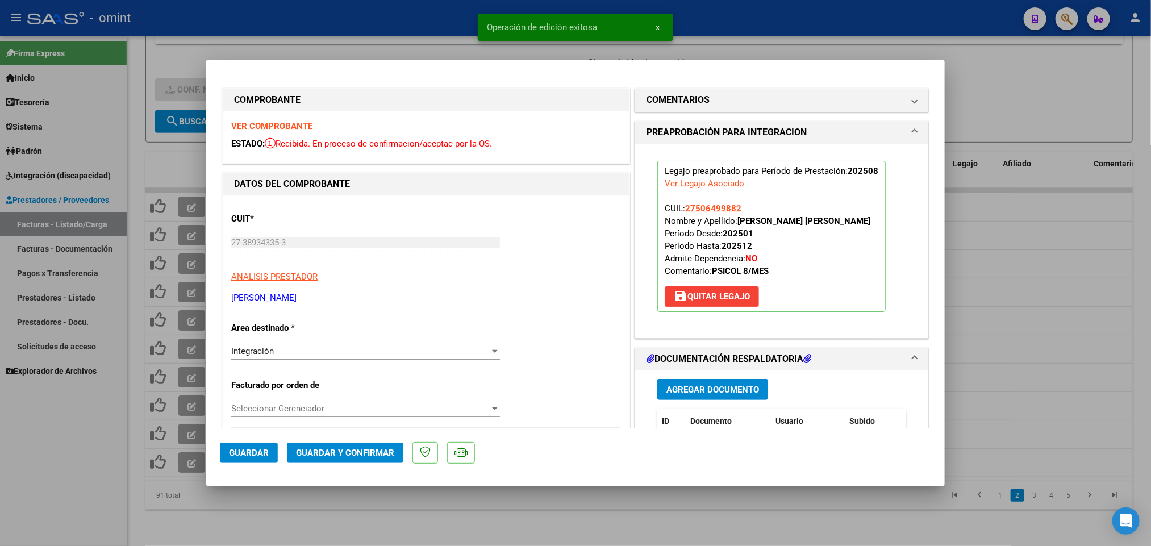
drag, startPoint x: 713, startPoint y: 2, endPoint x: 714, endPoint y: 9, distance: 6.4
click at [714, 3] on div at bounding box center [575, 273] width 1151 height 546
type input "$ 0,00"
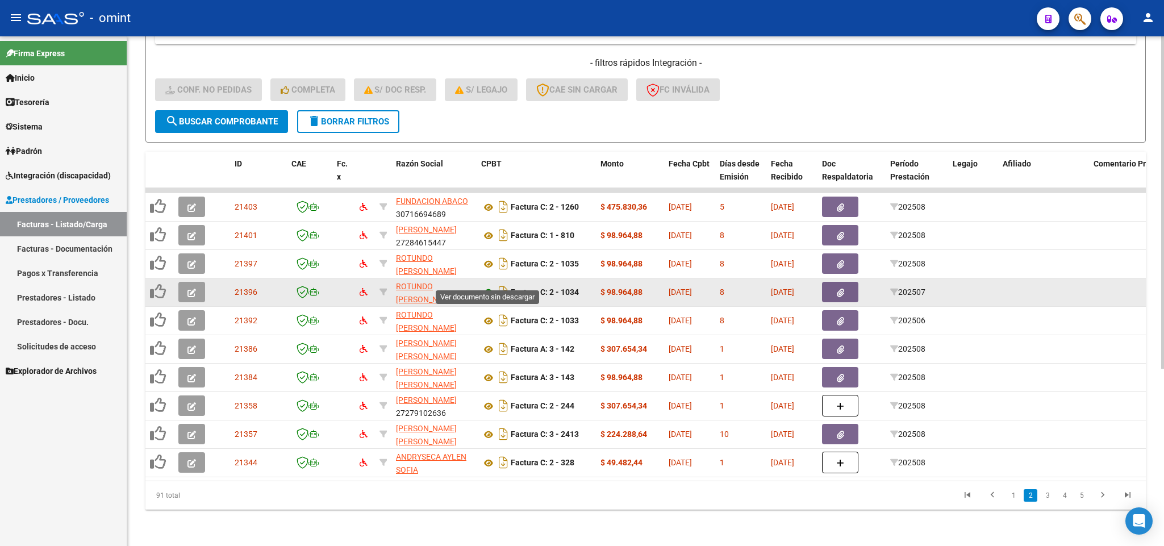
click at [491, 286] on icon at bounding box center [488, 293] width 15 height 14
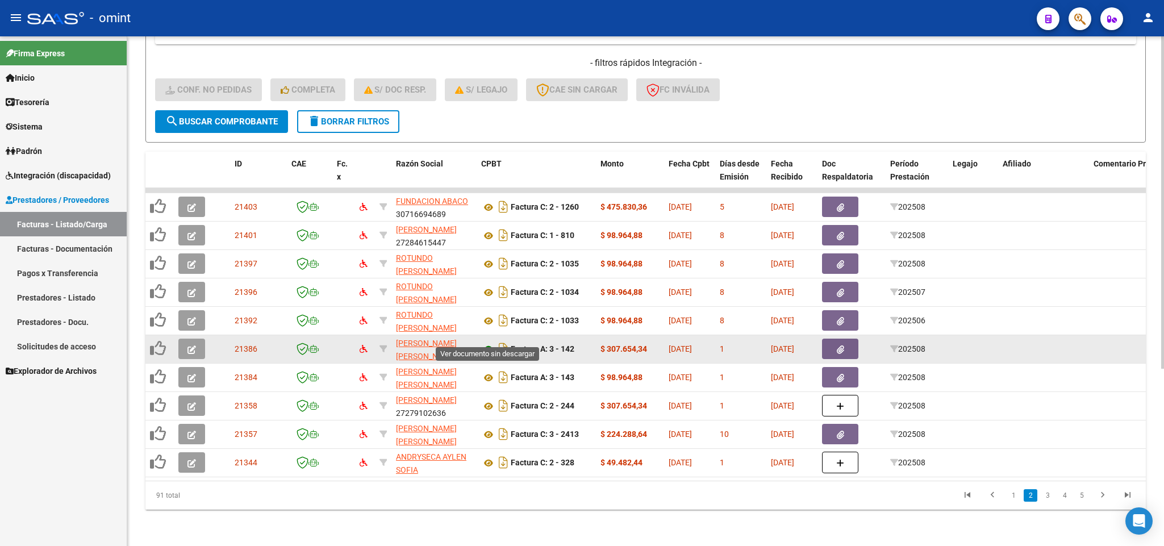
click at [487, 342] on icon at bounding box center [488, 349] width 15 height 14
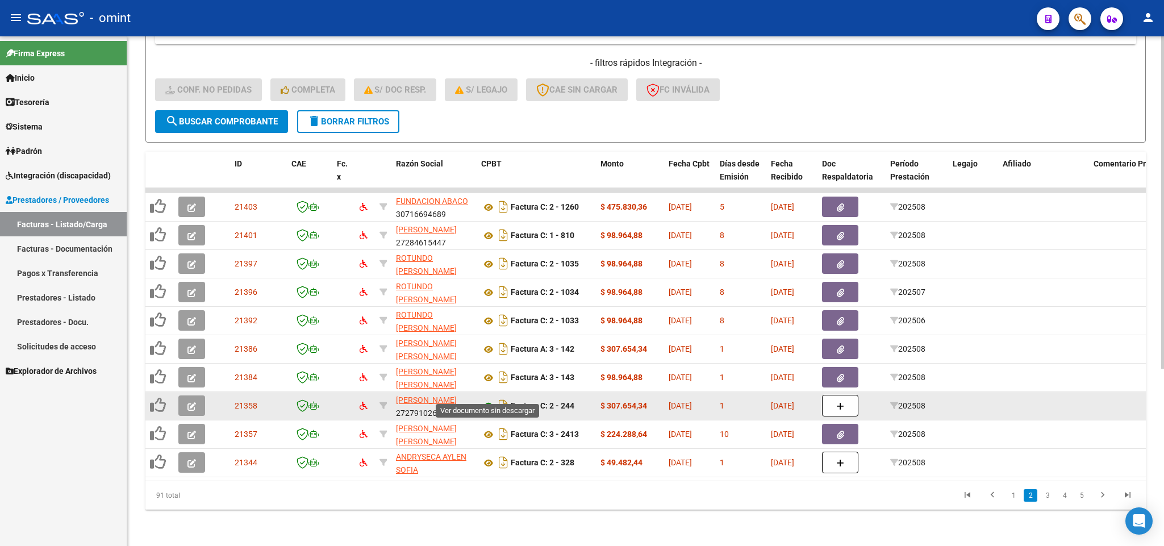
click at [486, 399] on icon at bounding box center [488, 406] width 15 height 14
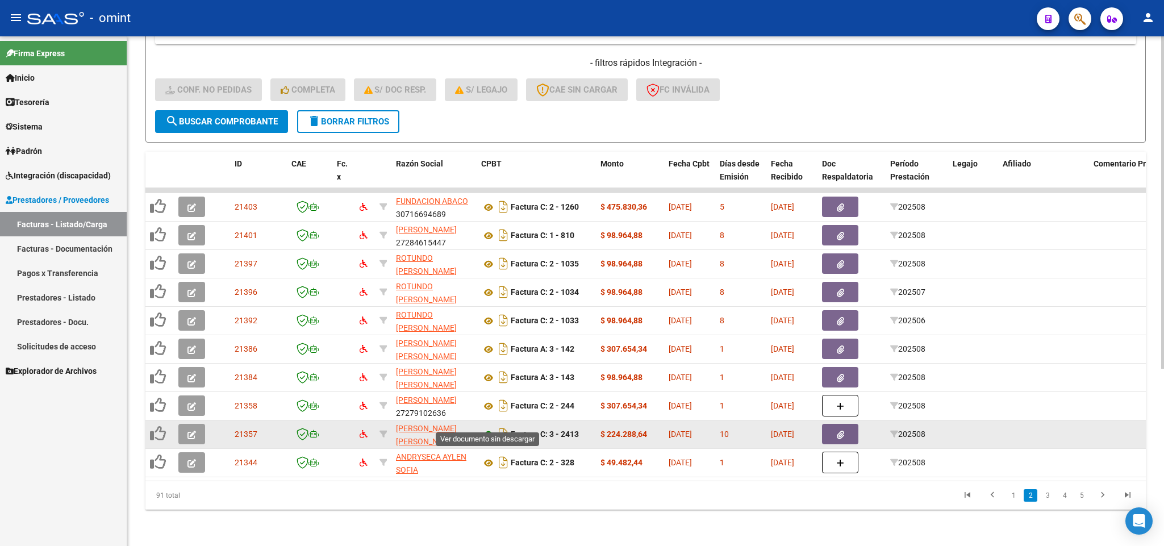
click at [489, 428] on icon at bounding box center [488, 435] width 15 height 14
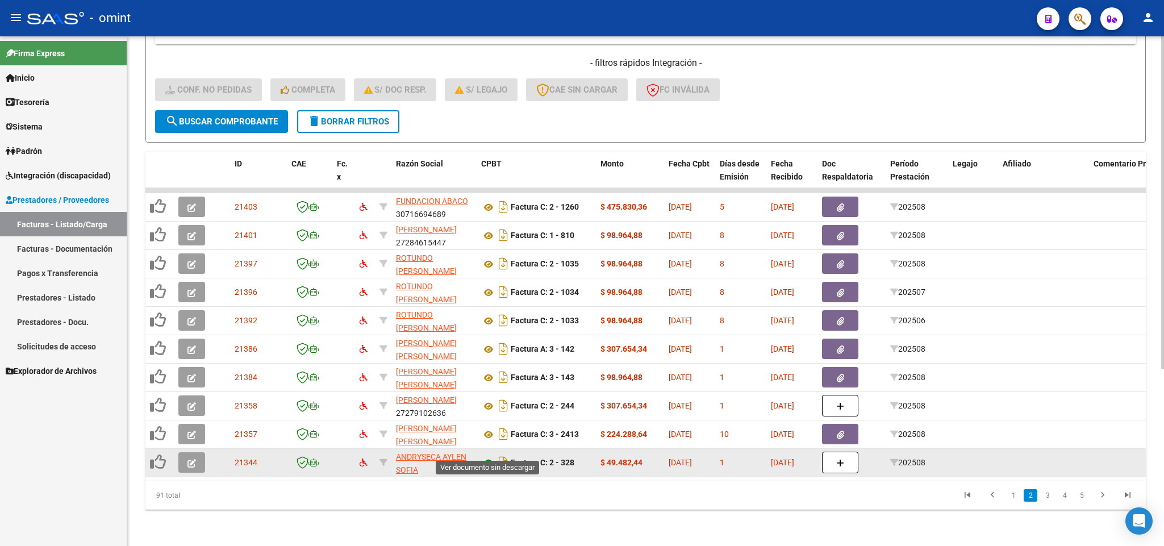
click at [484, 456] on icon at bounding box center [488, 463] width 15 height 14
click at [191, 459] on icon "button" at bounding box center [191, 463] width 9 height 9
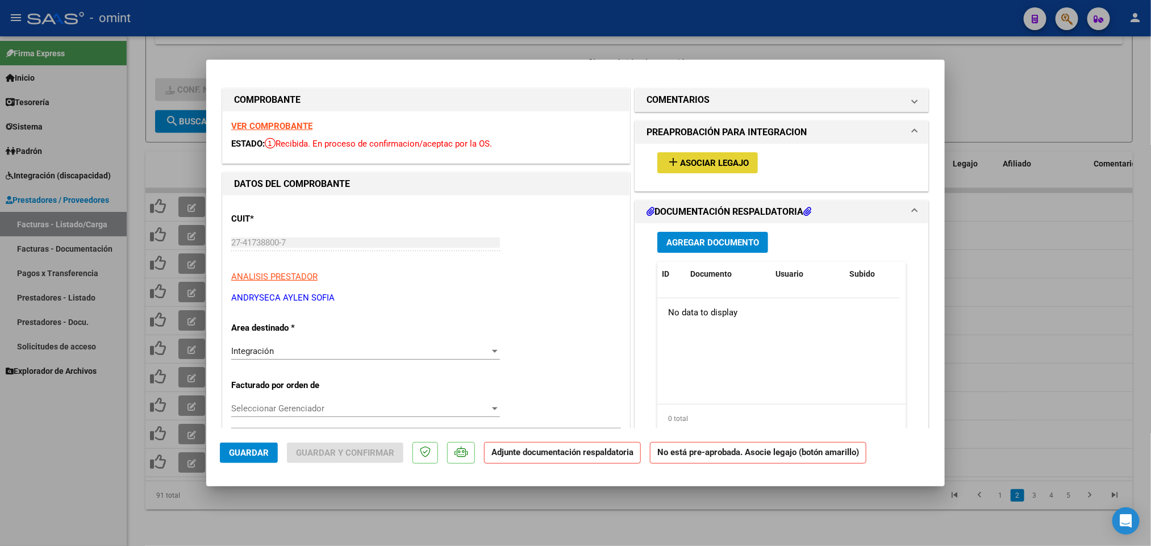
click at [691, 165] on span "Asociar Legajo" at bounding box center [714, 163] width 69 height 10
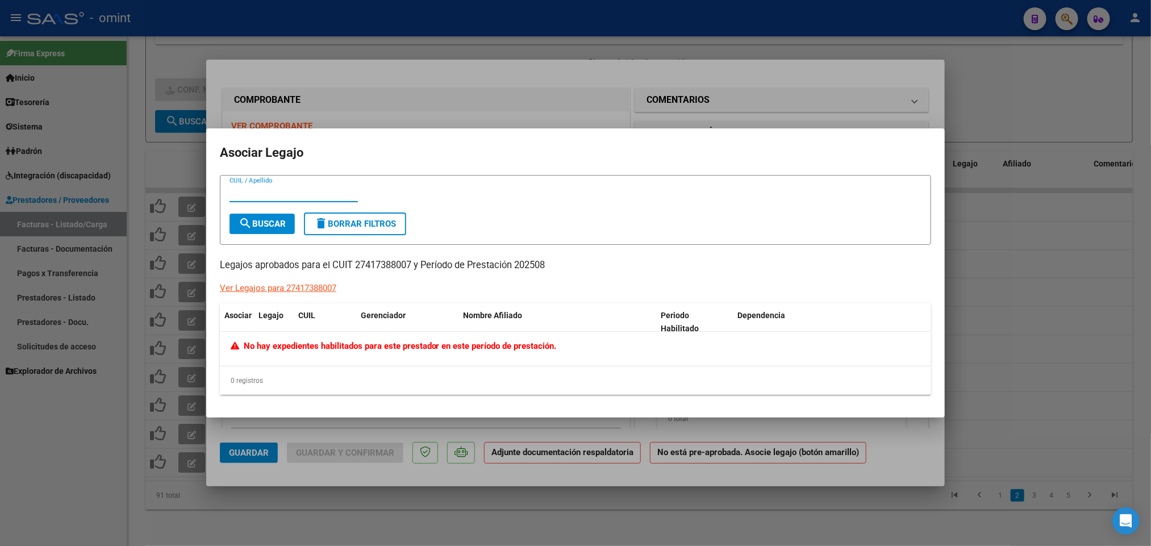
click at [987, 235] on div at bounding box center [575, 273] width 1151 height 546
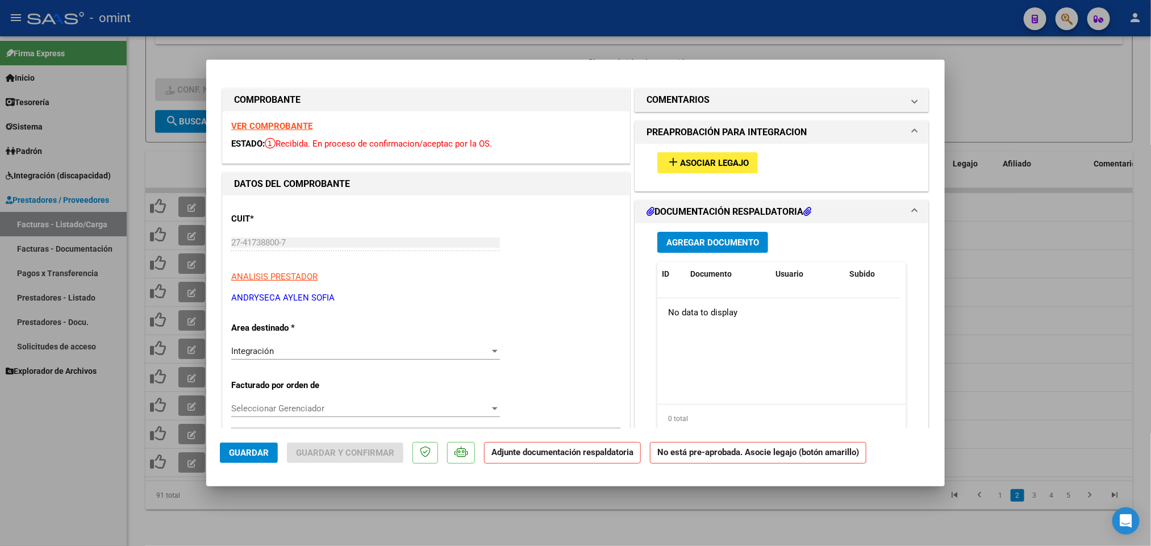
click at [544, 39] on div at bounding box center [575, 273] width 1151 height 546
type input "$ 0,00"
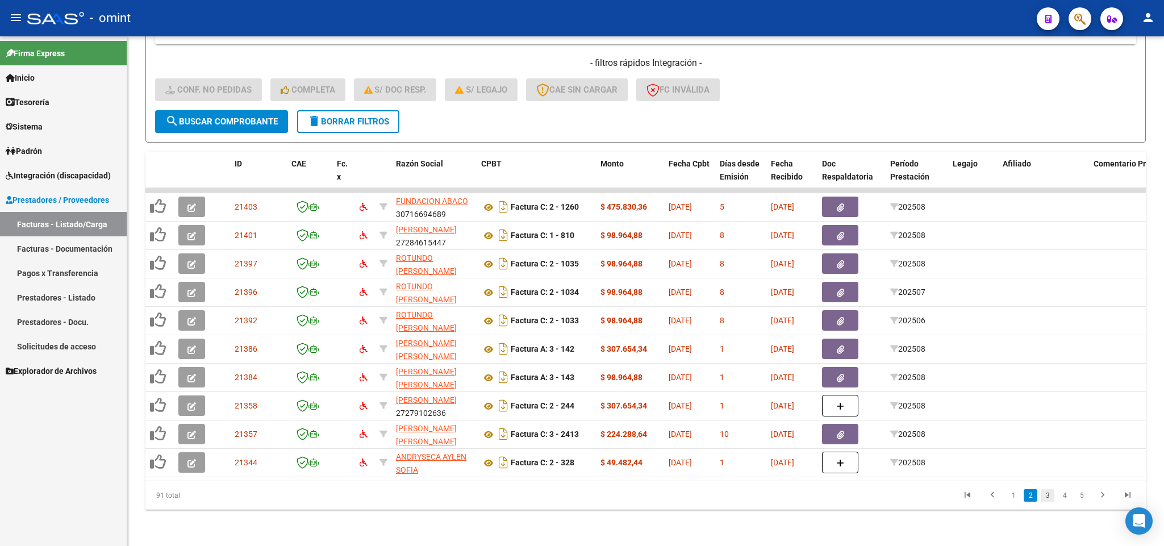
click at [1051, 495] on link "3" at bounding box center [1048, 495] width 14 height 12
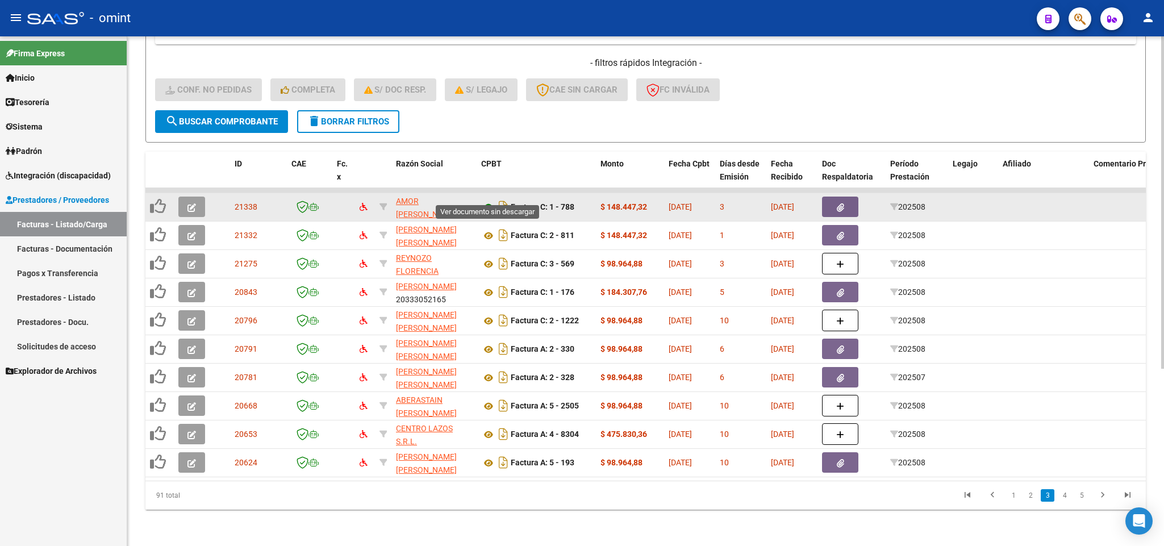
click at [481, 200] on icon at bounding box center [488, 207] width 15 height 14
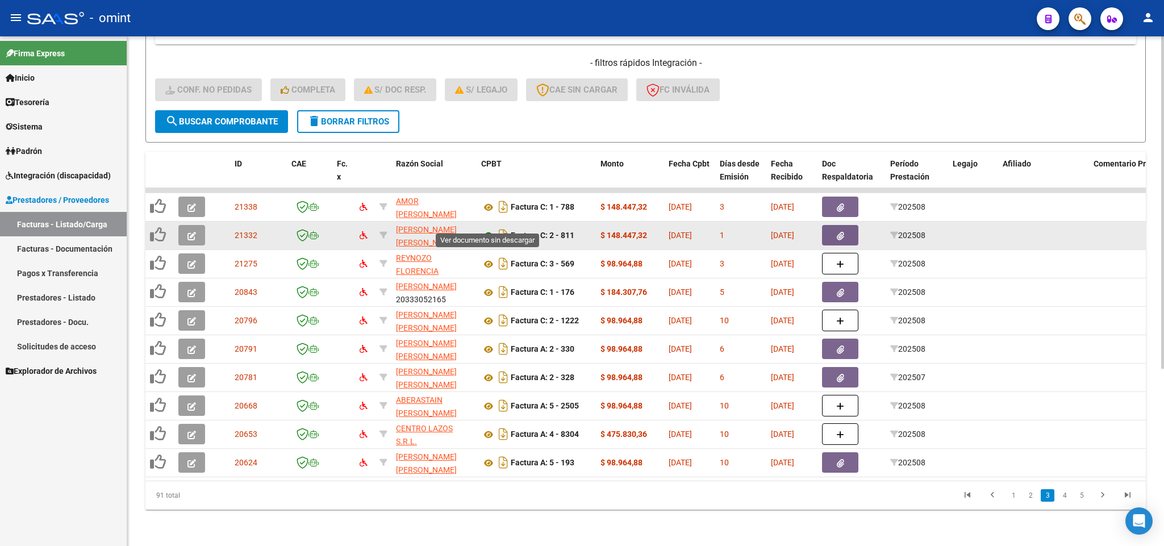
click at [490, 229] on icon at bounding box center [488, 236] width 15 height 14
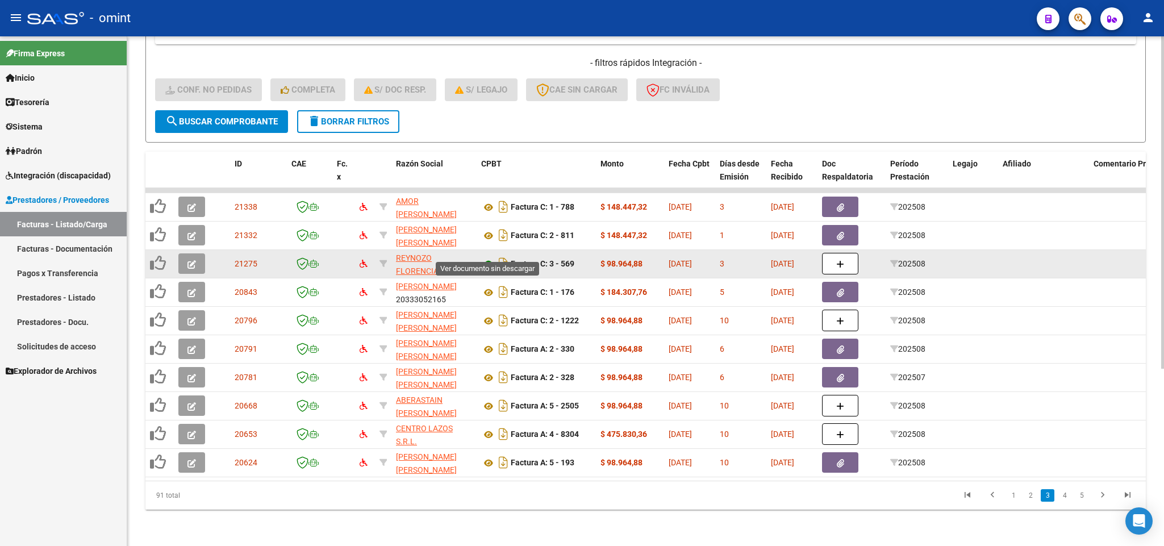
click at [490, 257] on icon at bounding box center [488, 264] width 15 height 14
click at [196, 253] on button "button" at bounding box center [191, 263] width 27 height 20
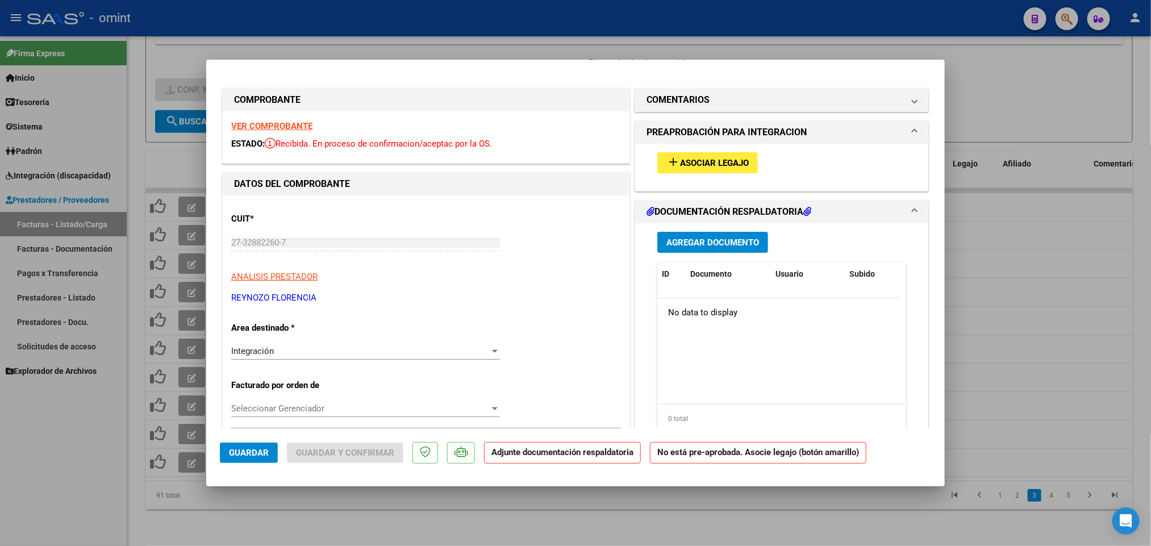
click at [711, 158] on span "Asociar Legajo" at bounding box center [714, 163] width 69 height 10
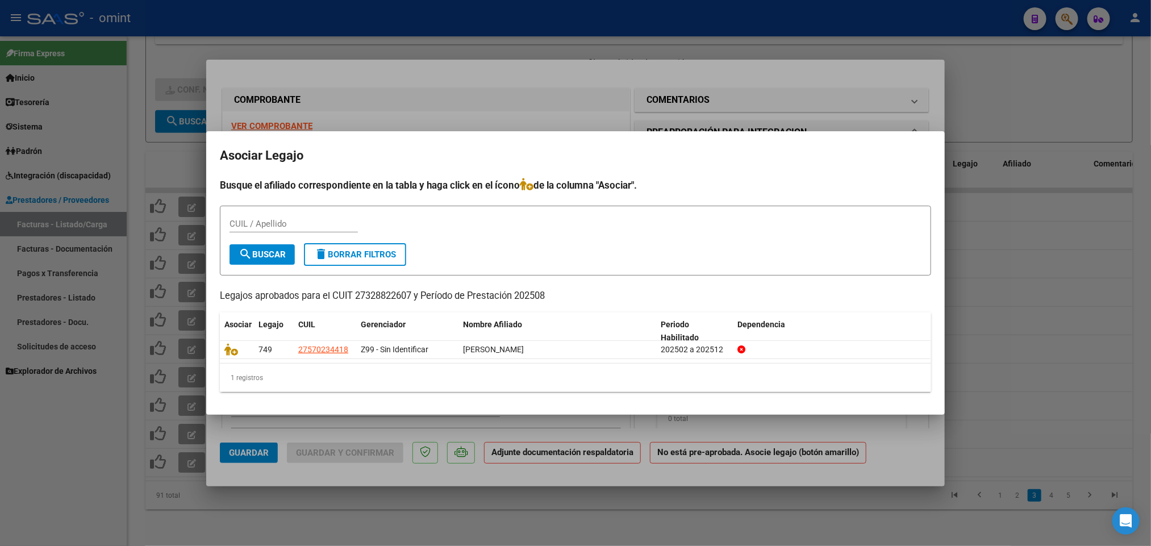
drag, startPoint x: 1009, startPoint y: 207, endPoint x: 995, endPoint y: 205, distance: 14.3
click at [1009, 208] on div at bounding box center [575, 273] width 1151 height 546
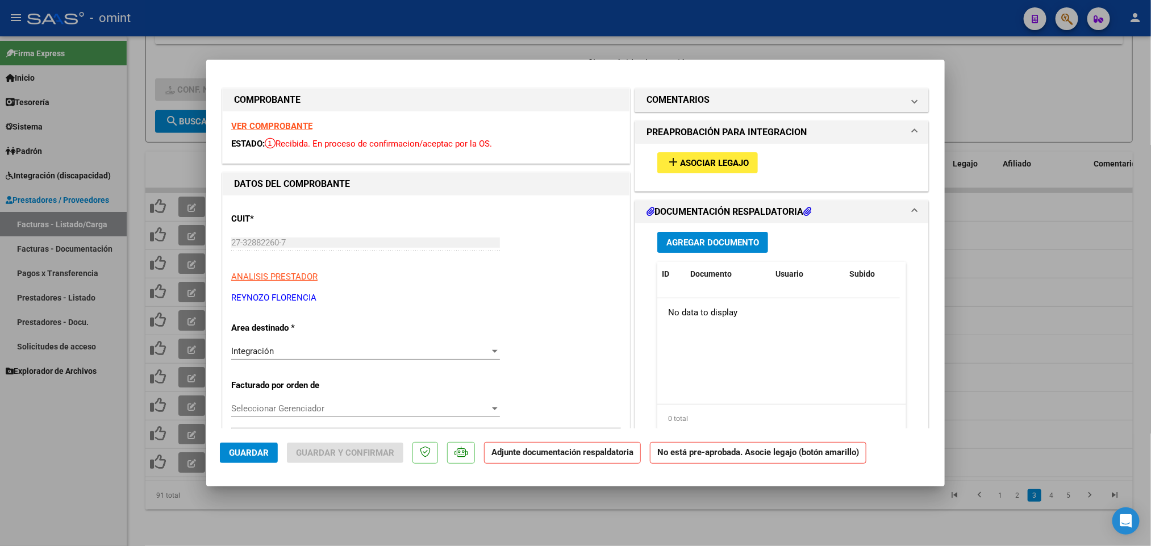
click at [498, 35] on div at bounding box center [575, 273] width 1151 height 546
type input "$ 0,00"
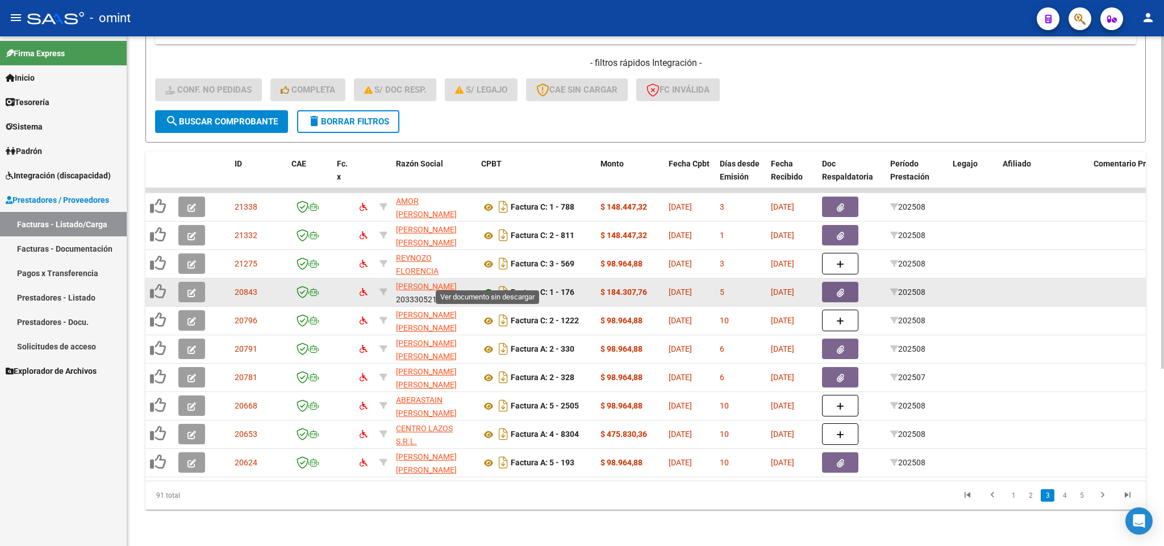
click at [488, 286] on icon at bounding box center [488, 293] width 15 height 14
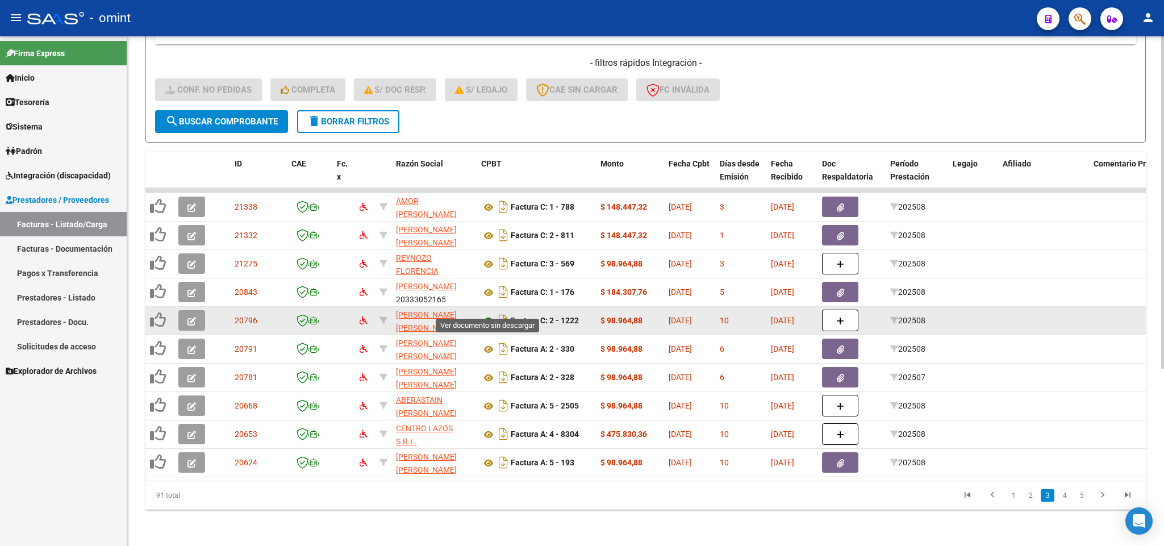
click at [491, 314] on icon at bounding box center [488, 321] width 15 height 14
click at [490, 314] on icon at bounding box center [488, 321] width 15 height 14
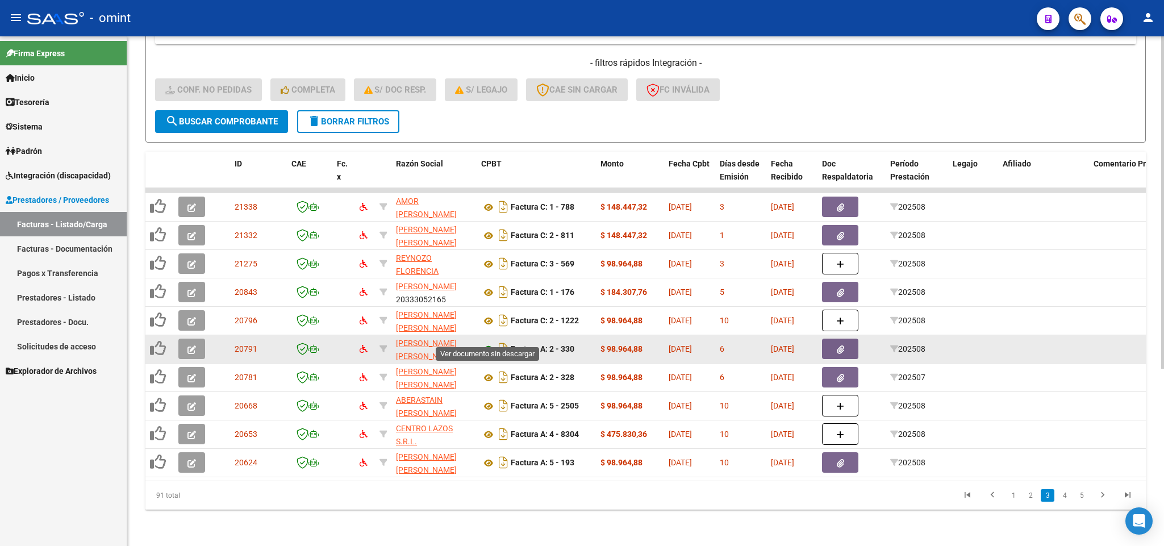
click at [489, 342] on icon at bounding box center [488, 349] width 15 height 14
click at [191, 344] on span "button" at bounding box center [191, 349] width 9 height 10
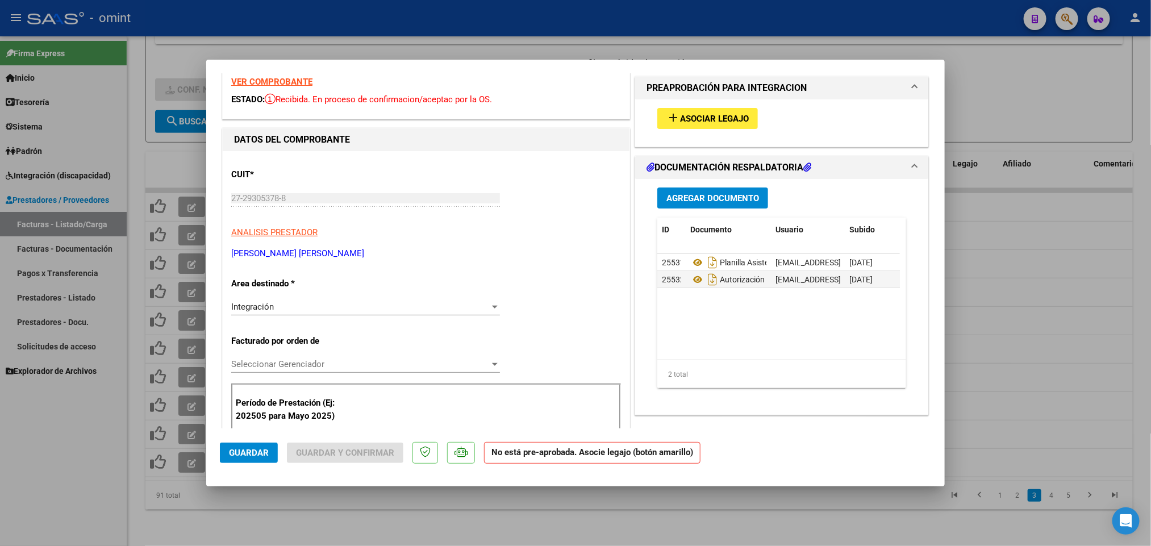
scroll to position [85, 0]
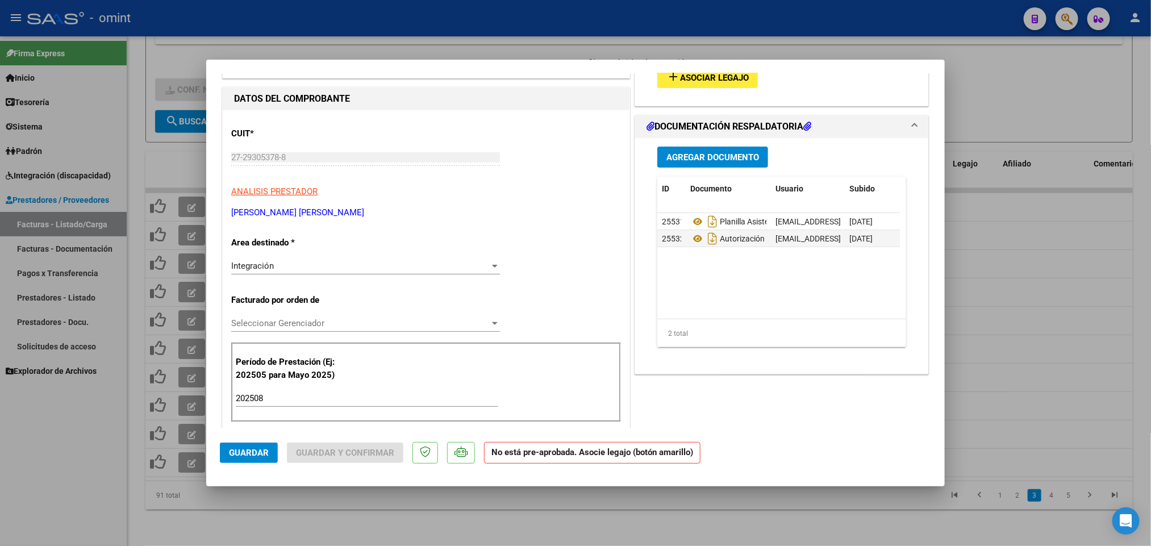
click at [490, 263] on div at bounding box center [495, 265] width 10 height 9
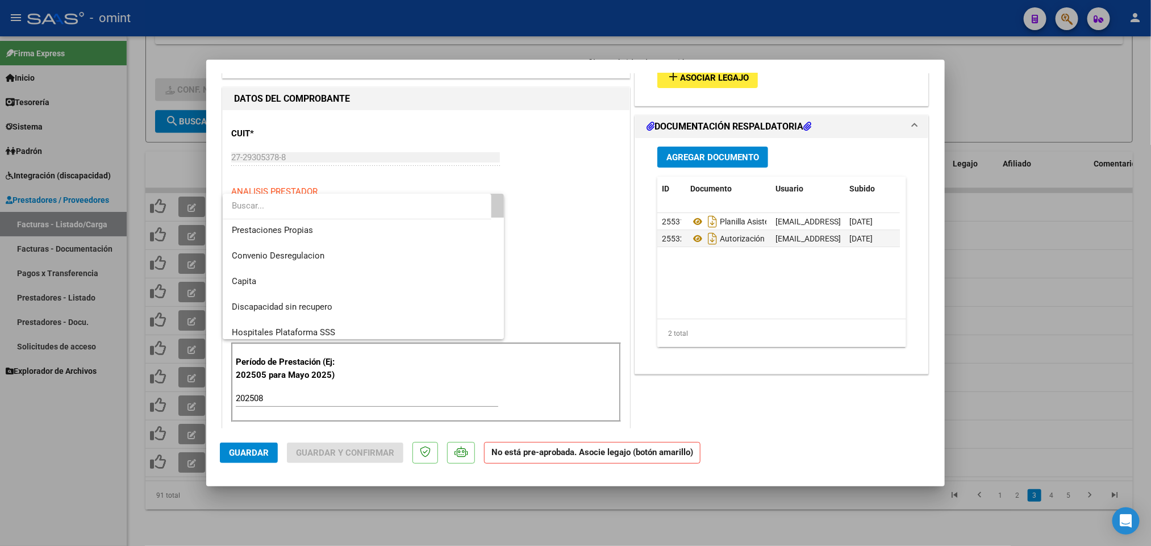
scroll to position [110, 0]
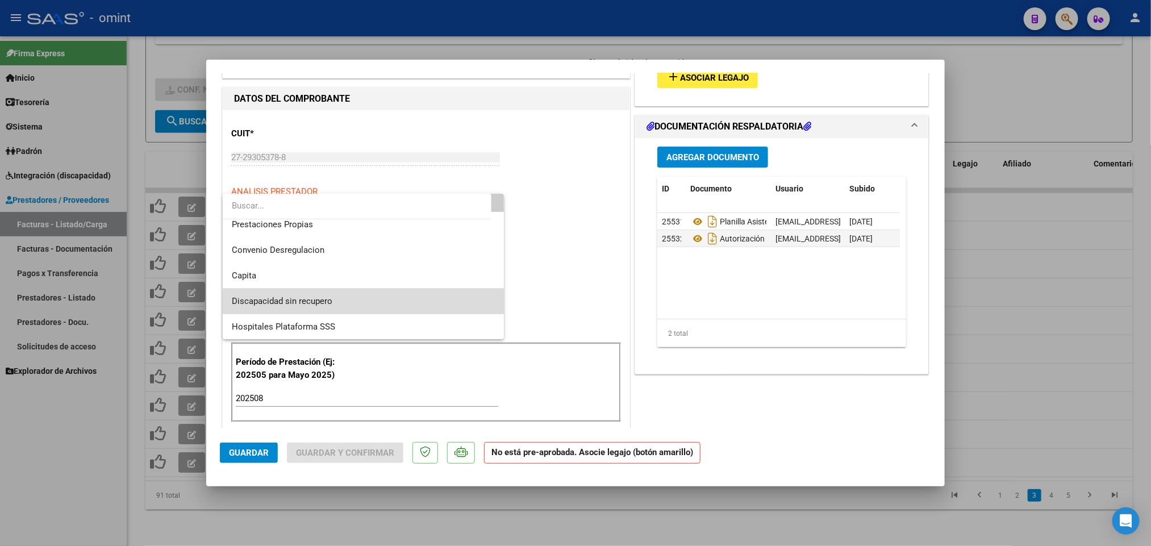
click at [421, 304] on span "Discapacidad sin recupero" at bounding box center [364, 302] width 264 height 26
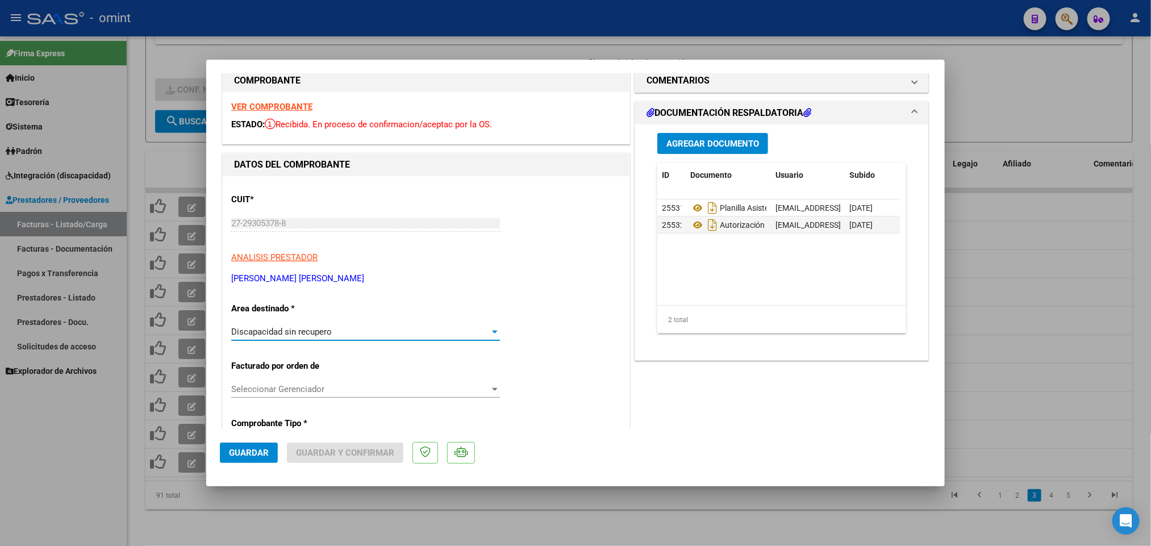
scroll to position [0, 0]
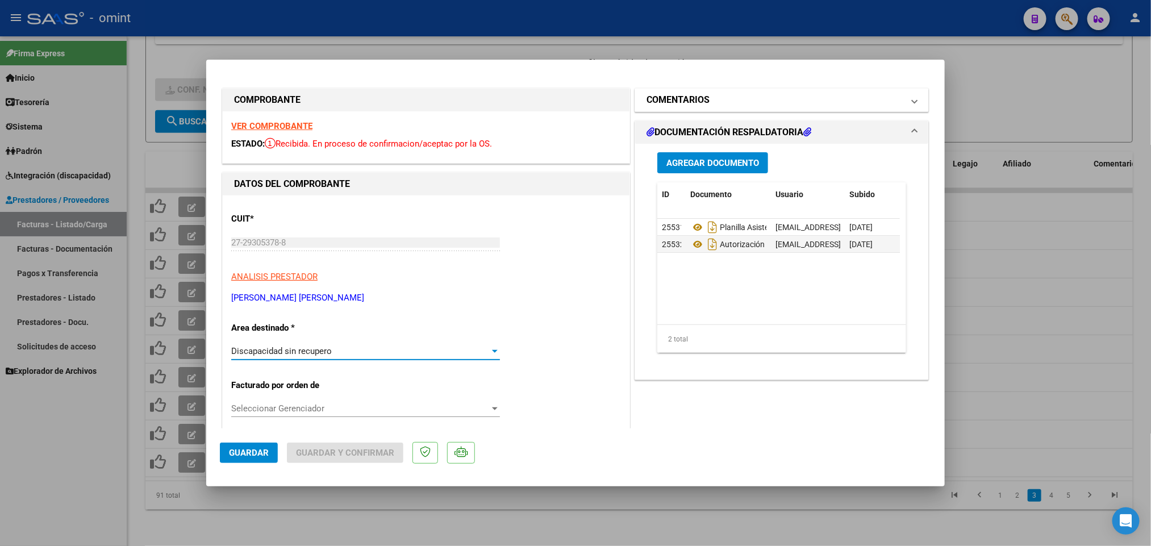
click at [912, 99] on span at bounding box center [914, 100] width 5 height 14
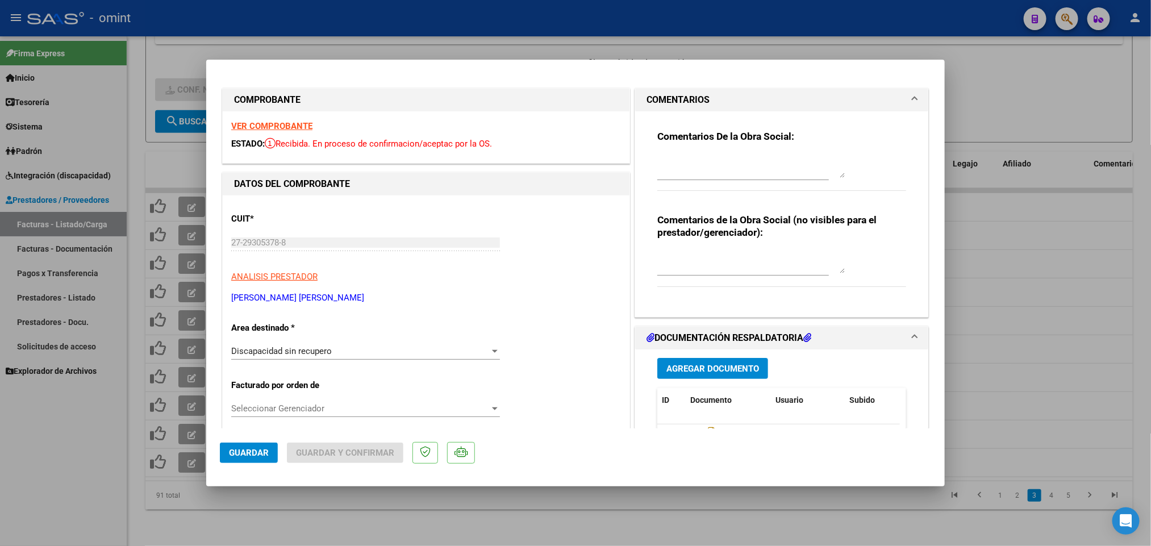
click at [774, 165] on textarea at bounding box center [750, 166] width 187 height 23
drag, startPoint x: 772, startPoint y: 171, endPoint x: 629, endPoint y: 136, distance: 147.8
click at [635, 136] on div "Comentarios De la Obra Social: el socio no deriva aportes, debe gestionar la fa…" at bounding box center [781, 214] width 293 height 206
type textarea "el socio no deriva aportes, debe gestionar la facturacion por facturacion prest…"
click at [253, 453] on span "Guardar" at bounding box center [249, 453] width 40 height 10
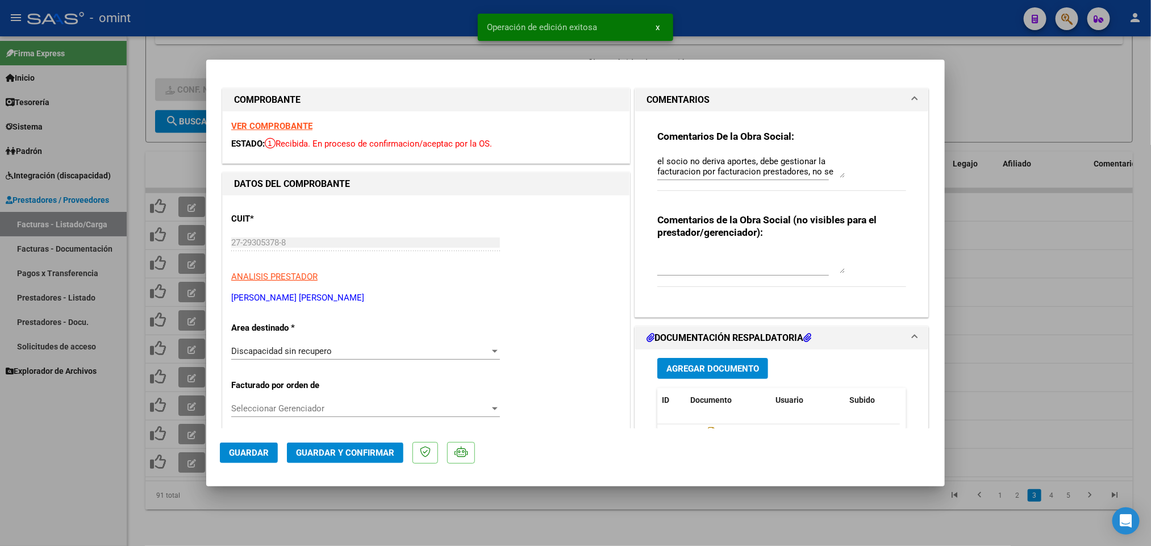
click at [346, 452] on span "Guardar y Confirmar" at bounding box center [345, 453] width 98 height 10
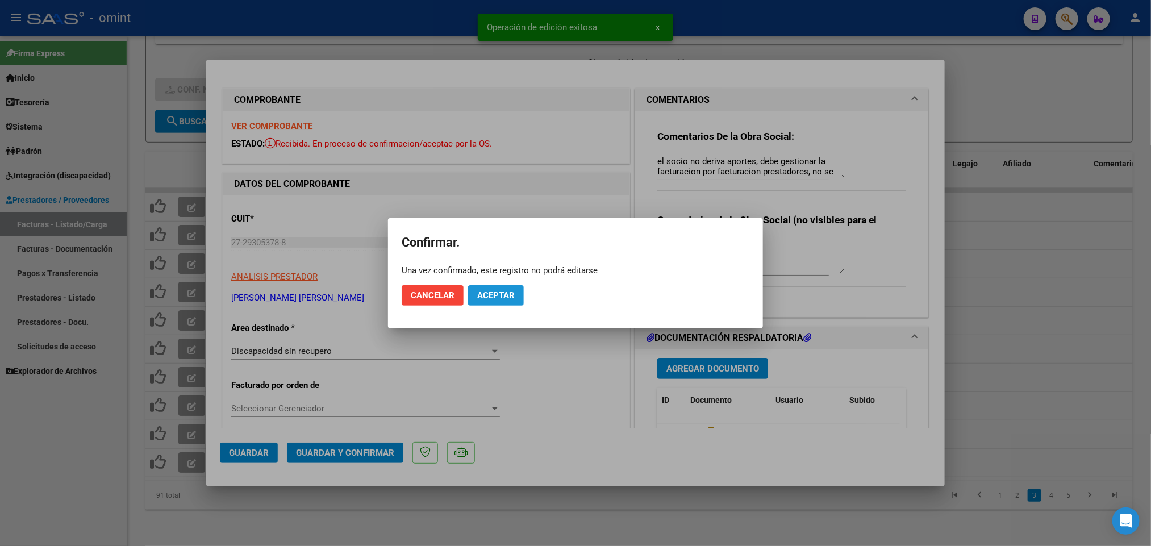
click at [496, 293] on span "Aceptar" at bounding box center [495, 295] width 37 height 10
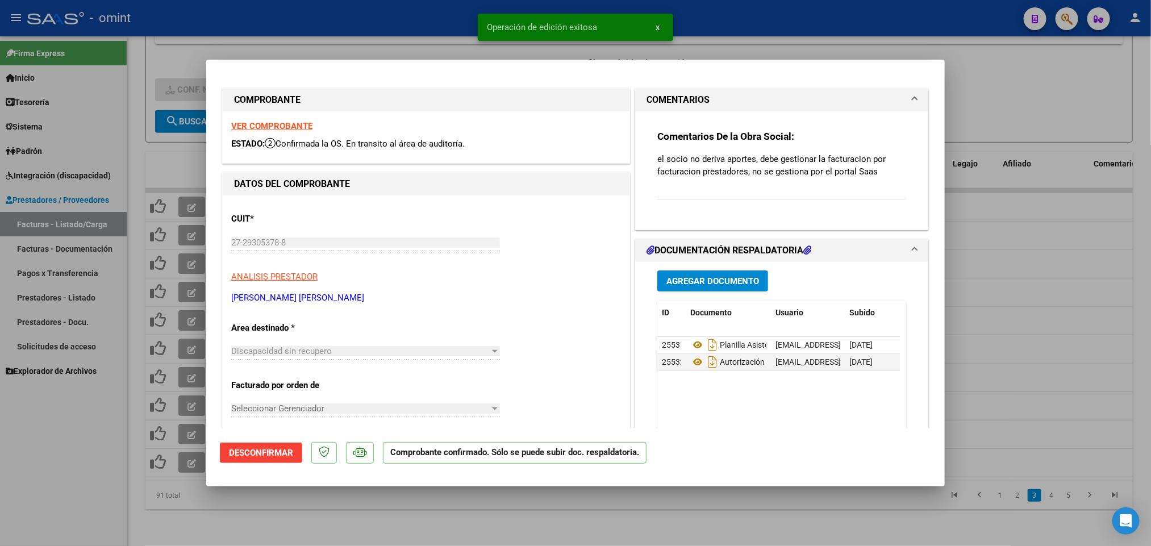
click at [760, 41] on div at bounding box center [575, 273] width 1151 height 546
type input "$ 0,00"
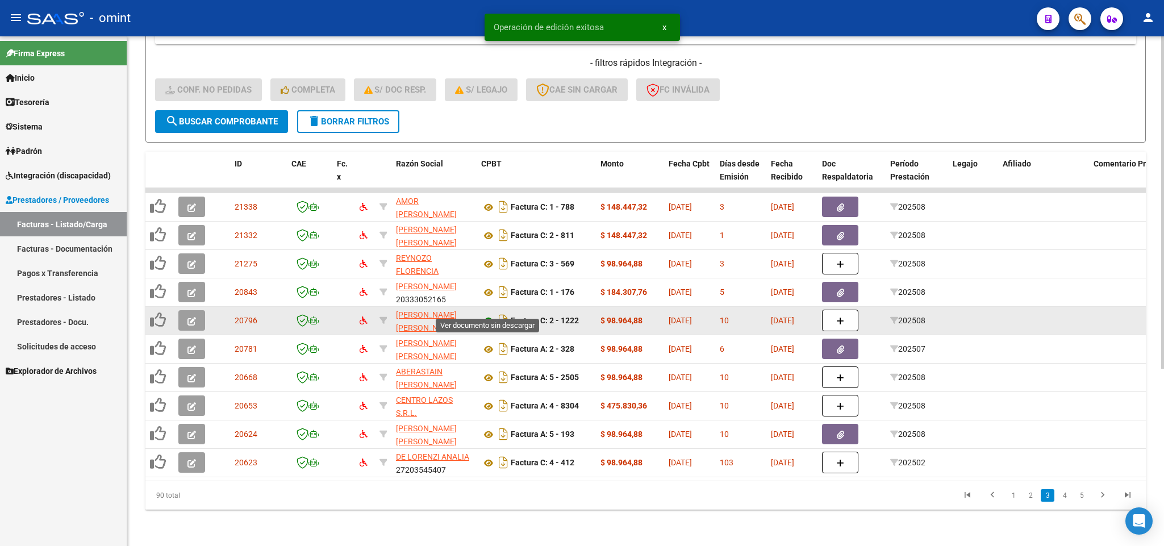
click at [486, 314] on icon at bounding box center [488, 321] width 15 height 14
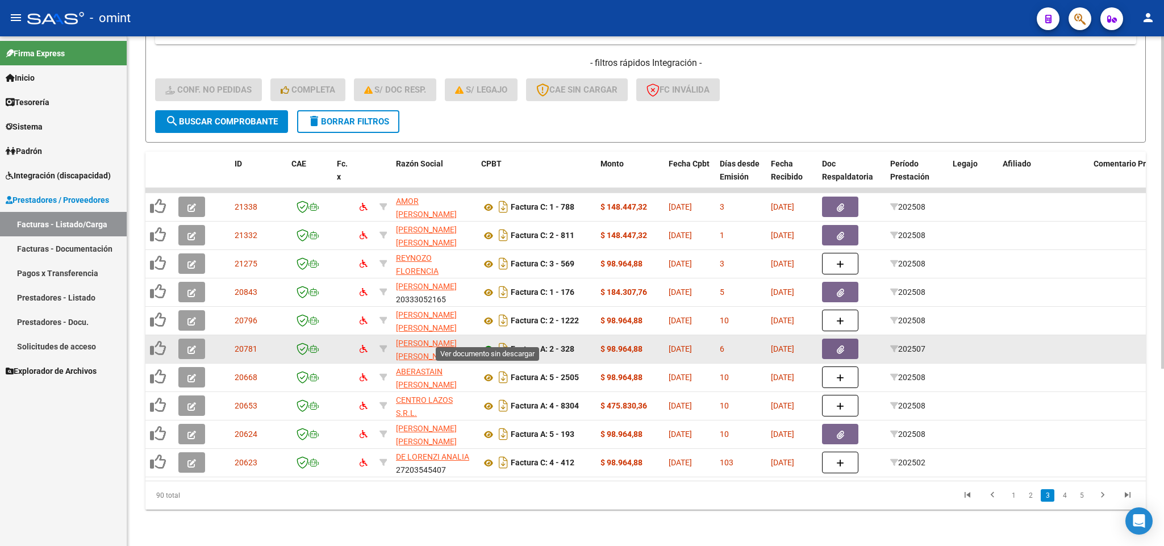
click at [484, 342] on icon at bounding box center [488, 349] width 15 height 14
